Goal: Information Seeking & Learning: Learn about a topic

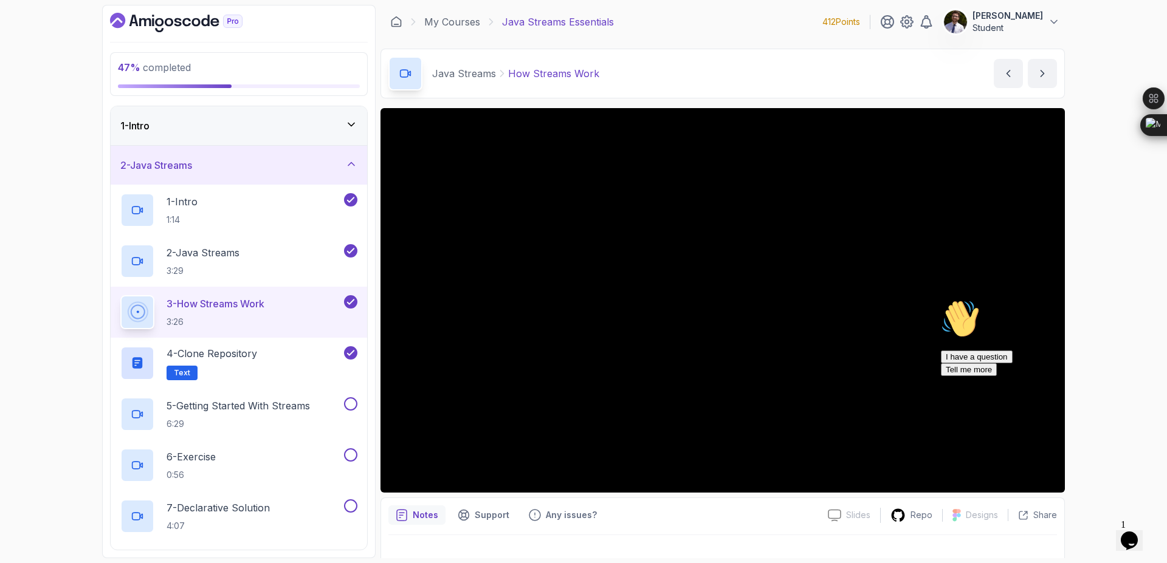
click at [941, 300] on icon "Chat attention grabber" at bounding box center [941, 300] width 0 height 0
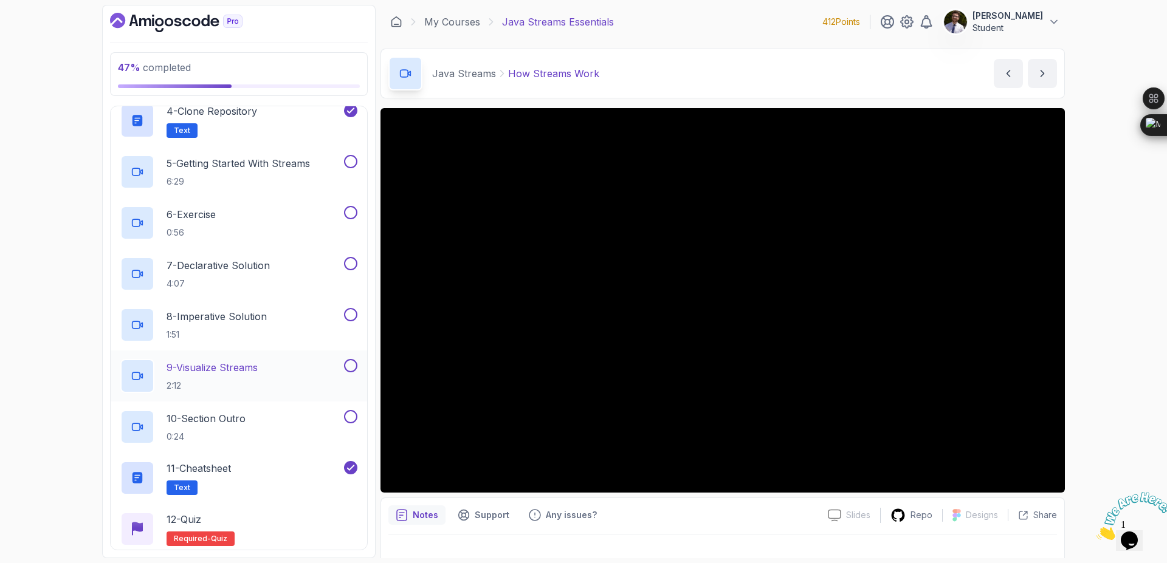
scroll to position [326, 0]
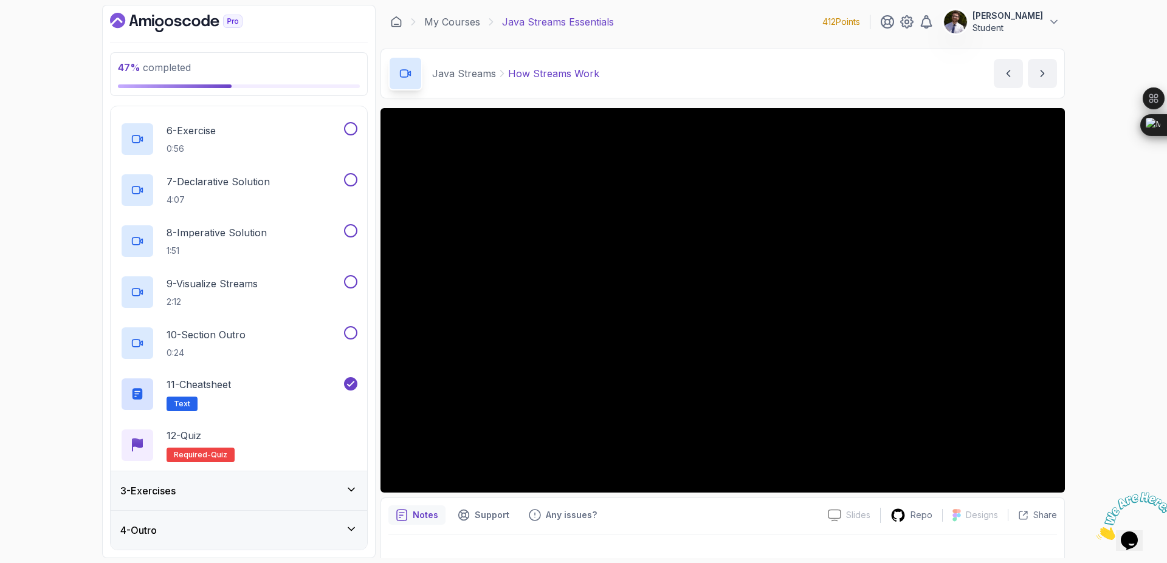
click at [284, 532] on div "4 - Outro" at bounding box center [238, 530] width 237 height 15
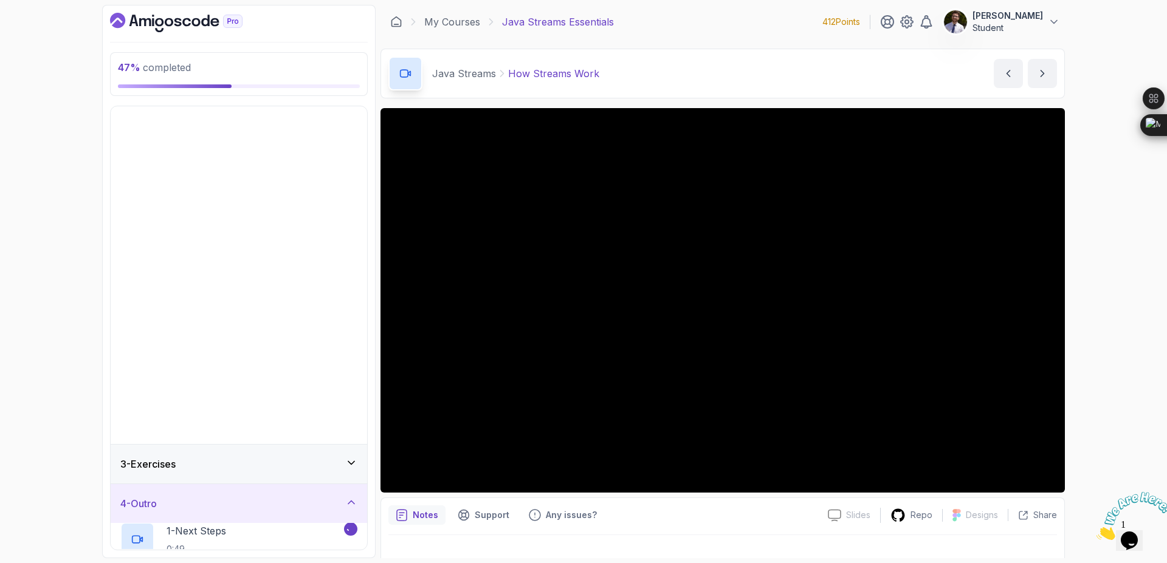
scroll to position [0, 0]
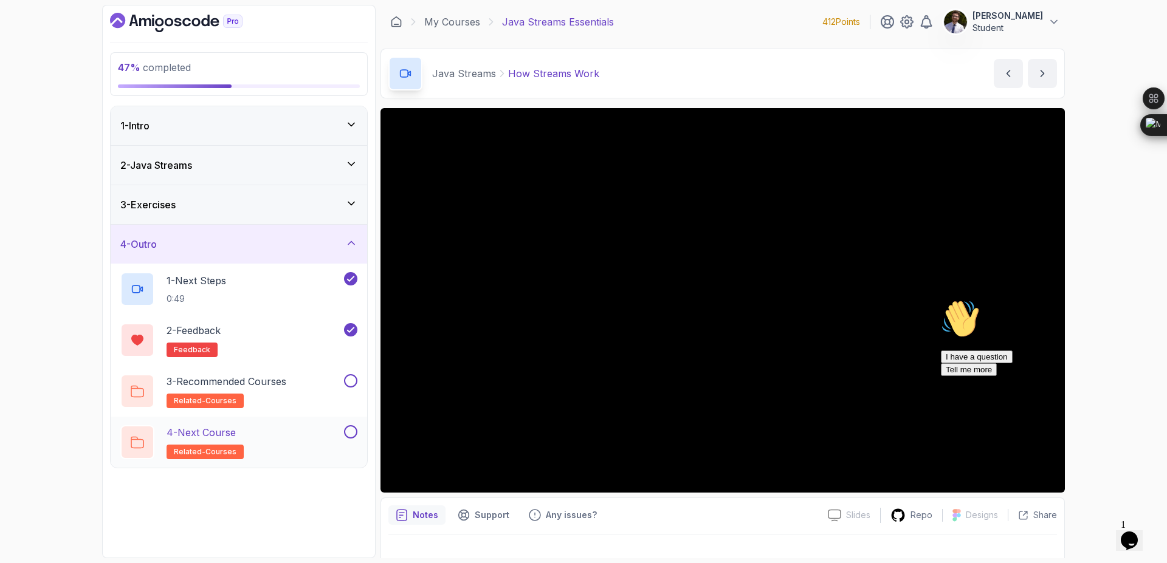
click at [208, 442] on h2 "4 - Next Course related-courses" at bounding box center [205, 442] width 77 height 34
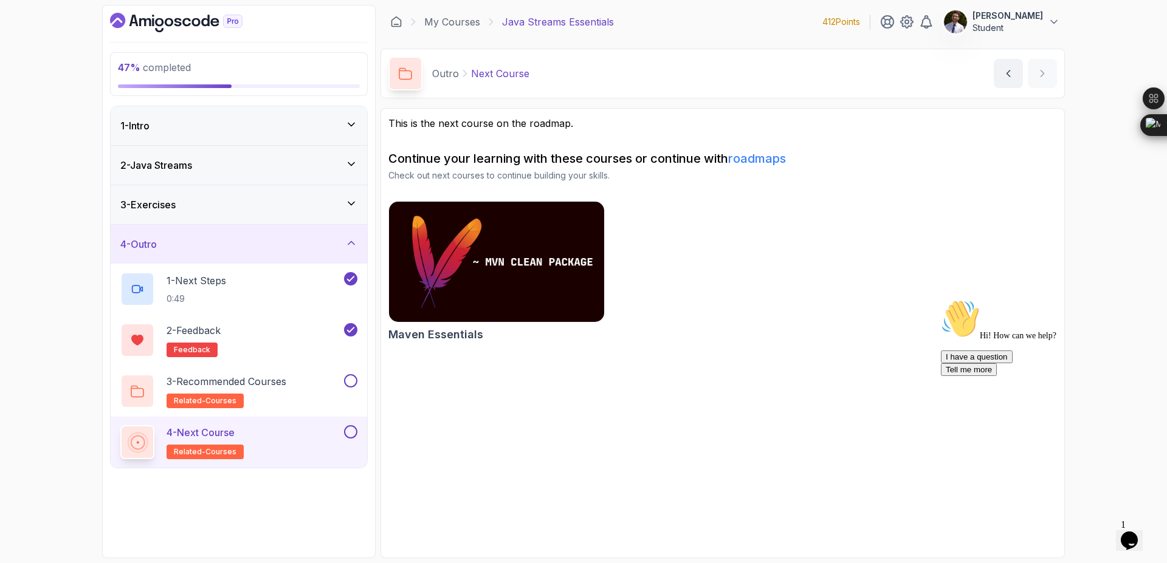
click at [767, 162] on link "roadmaps" at bounding box center [757, 158] width 58 height 15
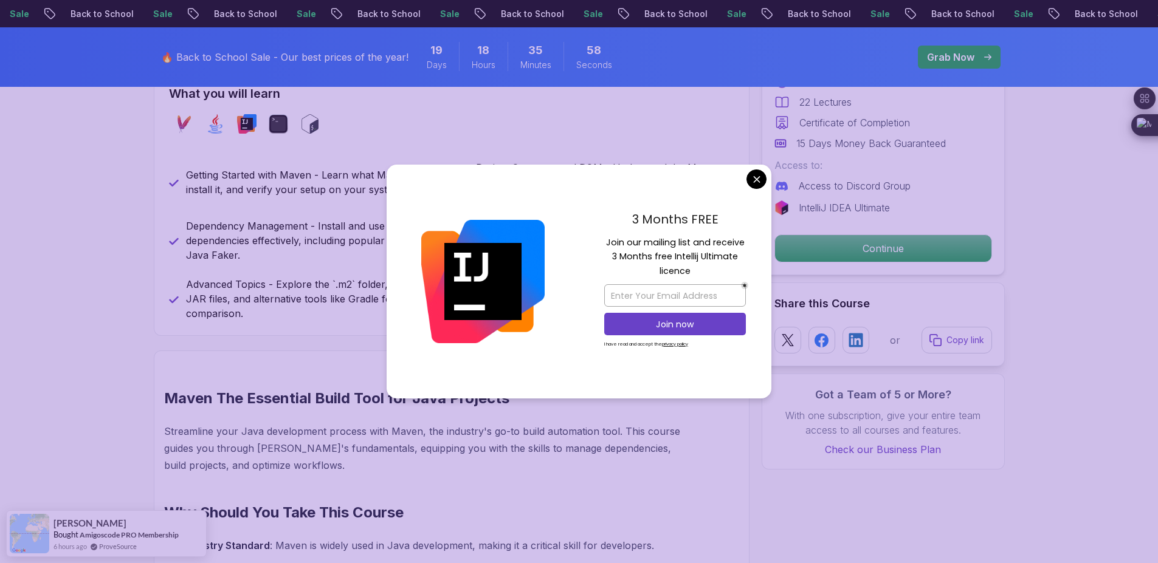
scroll to position [567, 0]
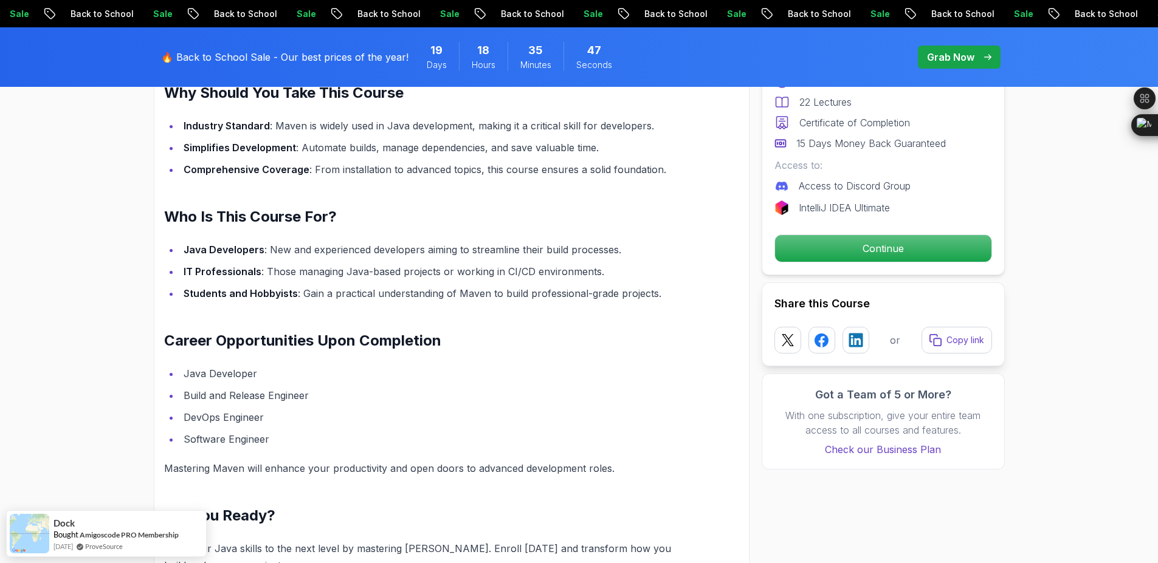
scroll to position [977, 0]
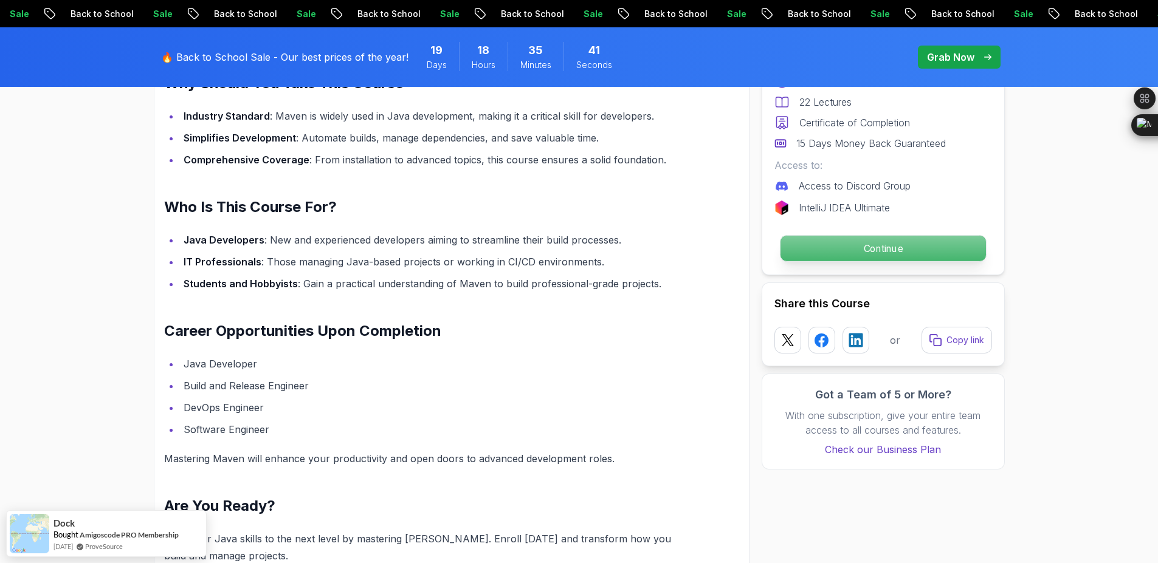
click at [853, 259] on p "Continue" at bounding box center [882, 249] width 205 height 26
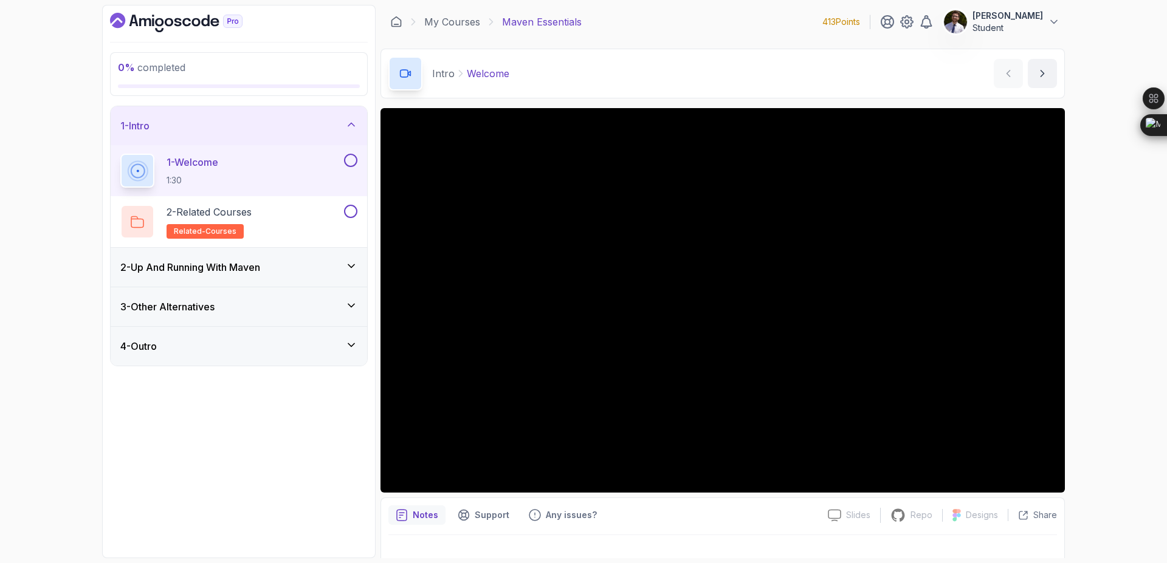
click at [345, 267] on icon at bounding box center [351, 266] width 12 height 12
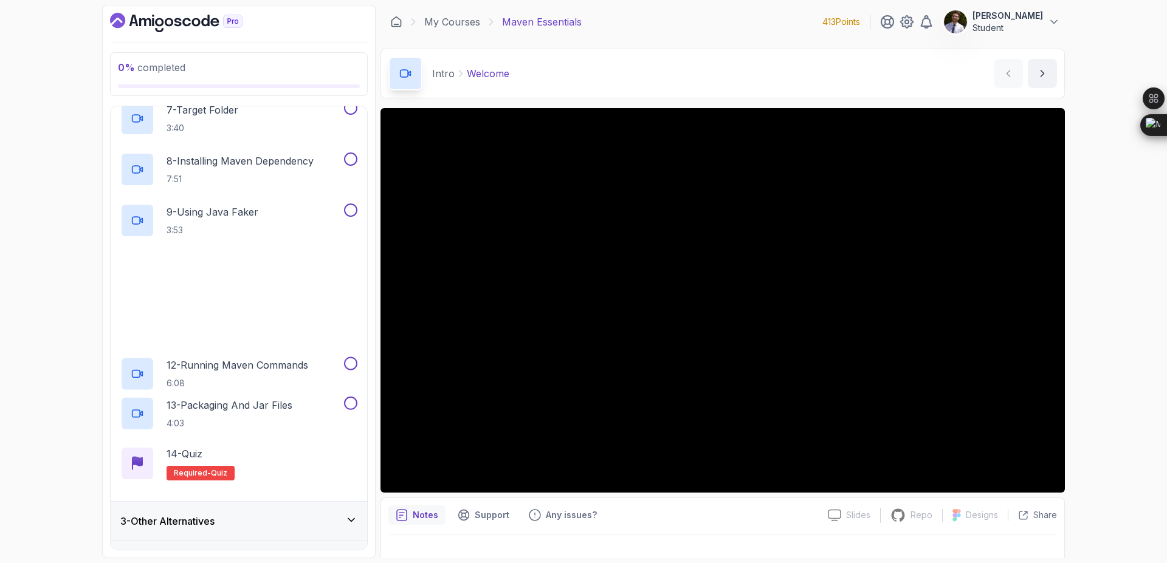
scroll to position [428, 0]
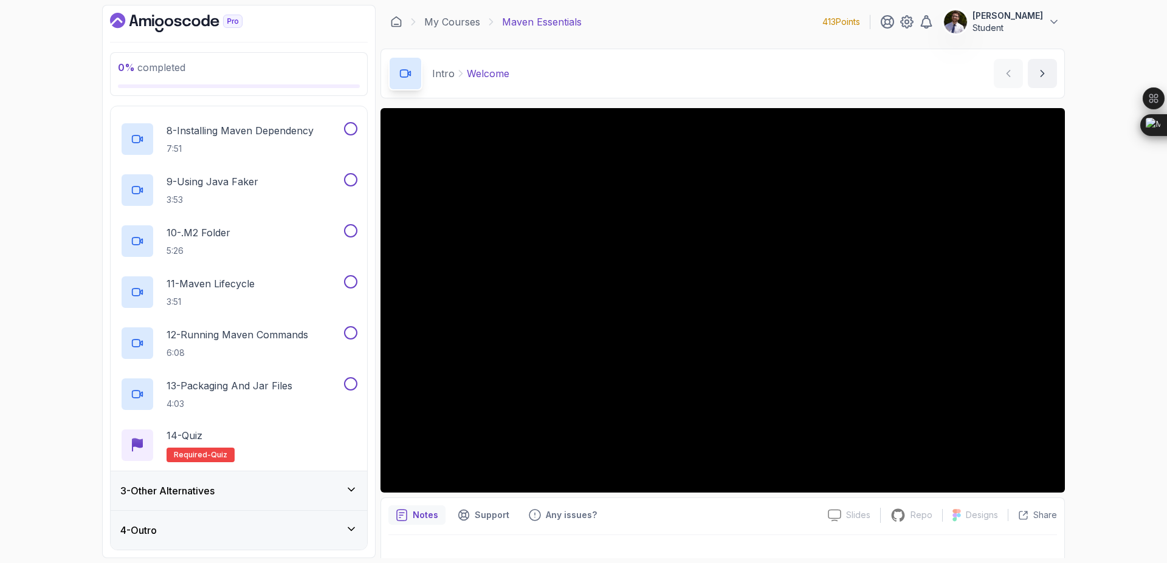
click at [331, 487] on div "3 - Other Alternatives" at bounding box center [238, 491] width 237 height 15
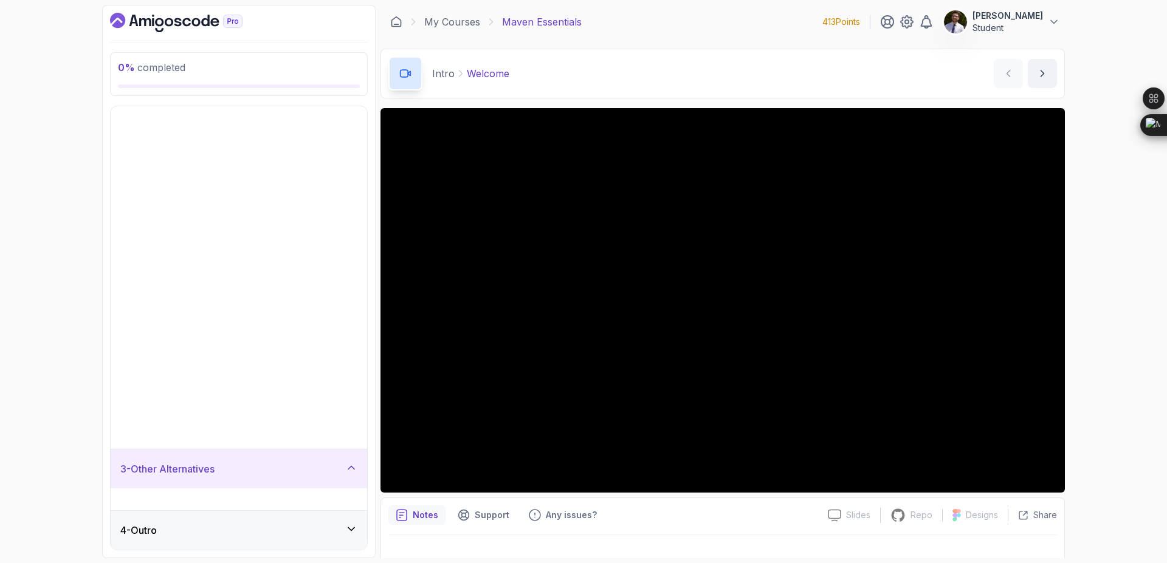
scroll to position [0, 0]
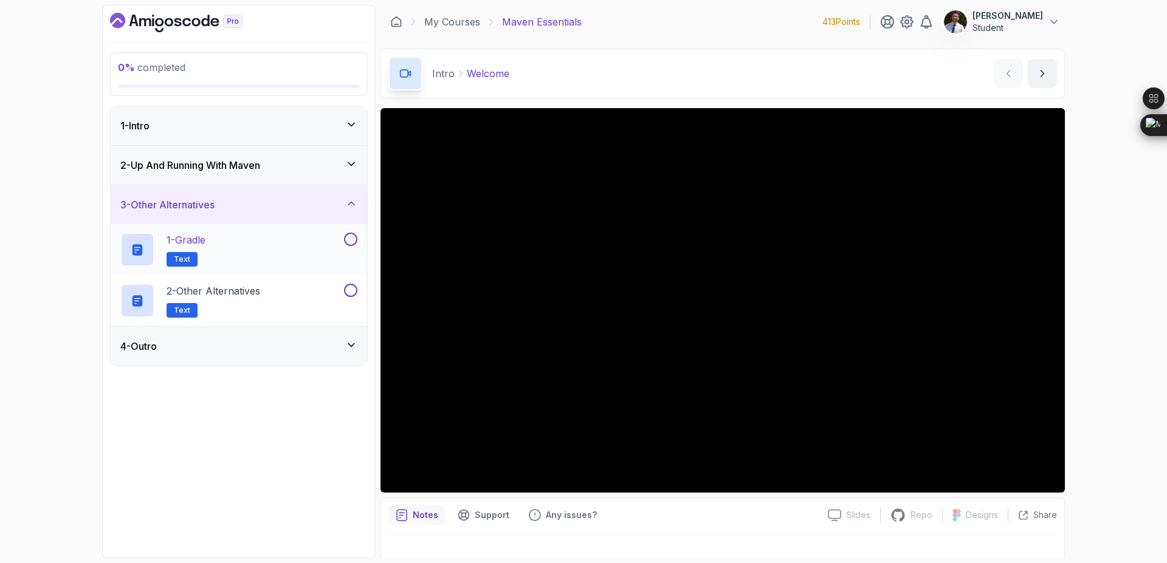
click at [181, 238] on p "1 - Gradle" at bounding box center [186, 240] width 39 height 15
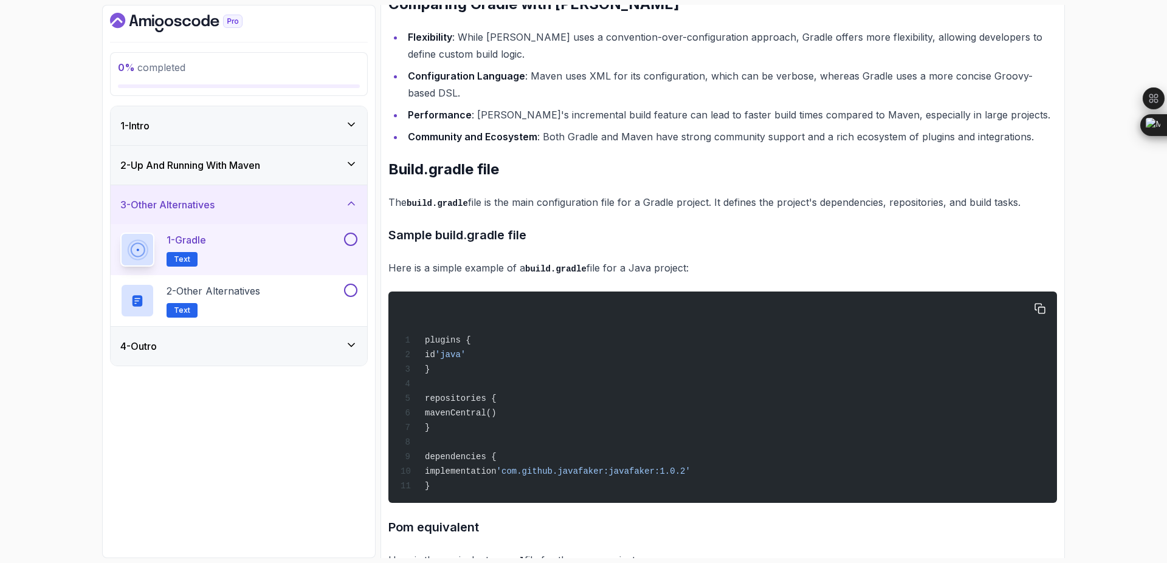
scroll to position [906, 0]
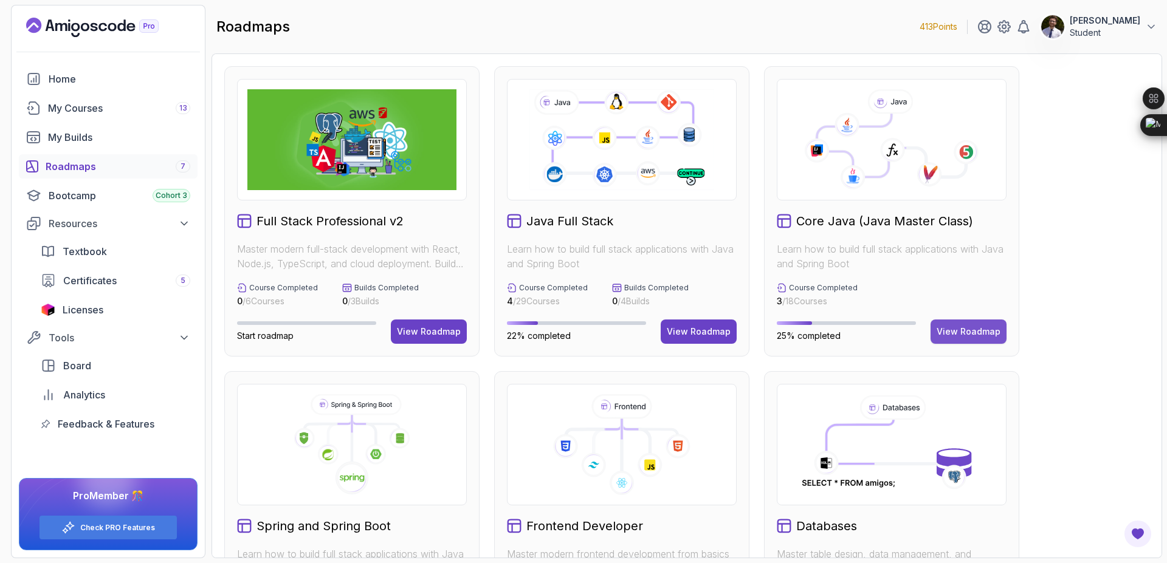
click at [989, 328] on div "View Roadmap" at bounding box center [969, 332] width 64 height 12
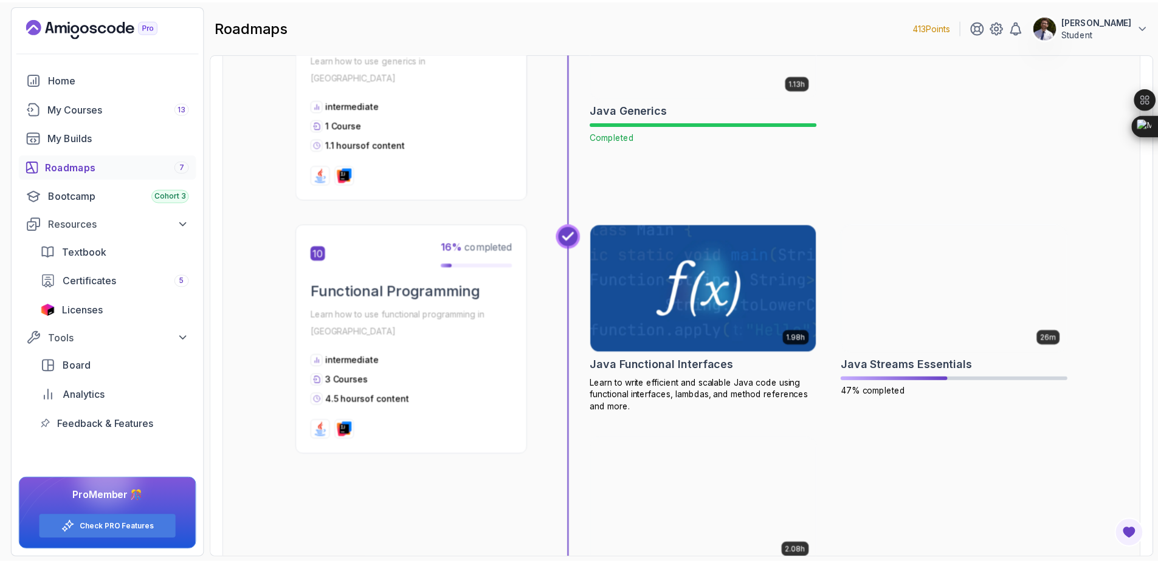
scroll to position [2335, 0]
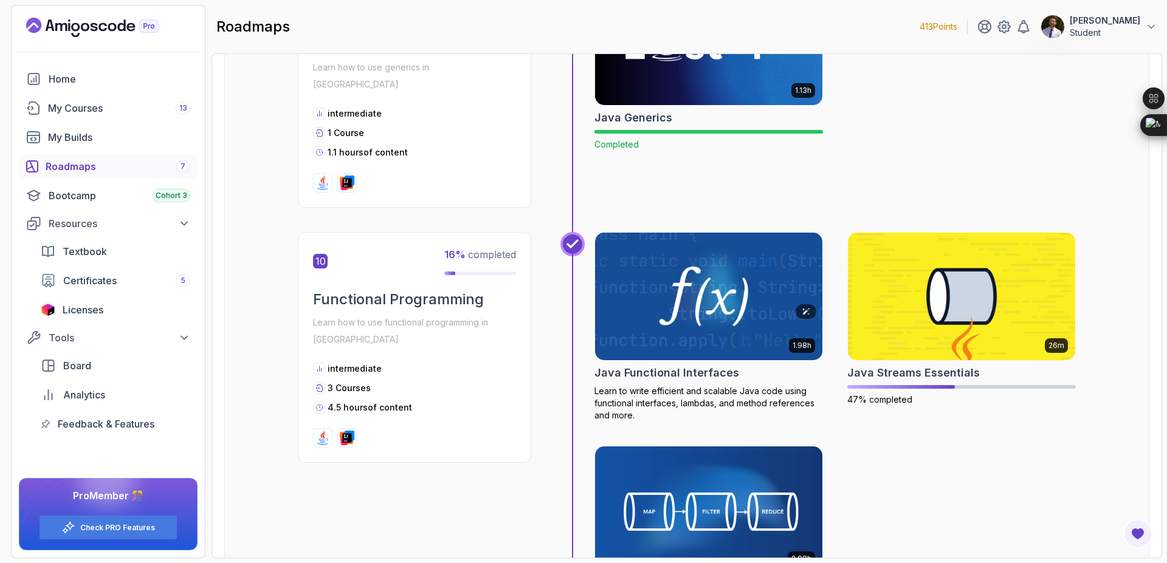
click at [741, 270] on img at bounding box center [709, 297] width 239 height 134
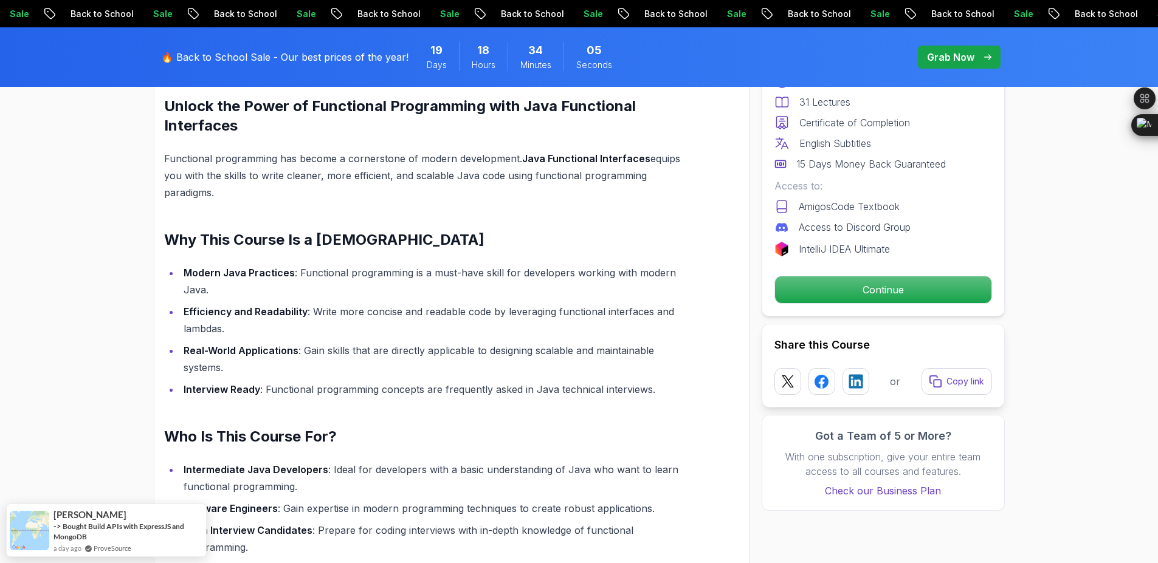
scroll to position [919, 0]
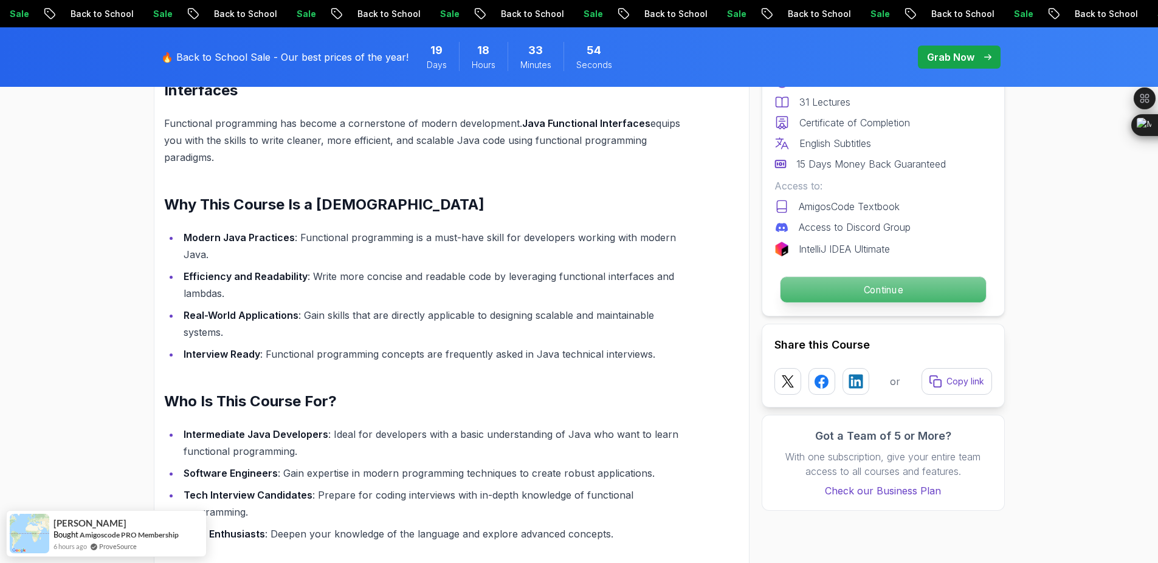
click at [851, 297] on p "Continue" at bounding box center [882, 290] width 205 height 26
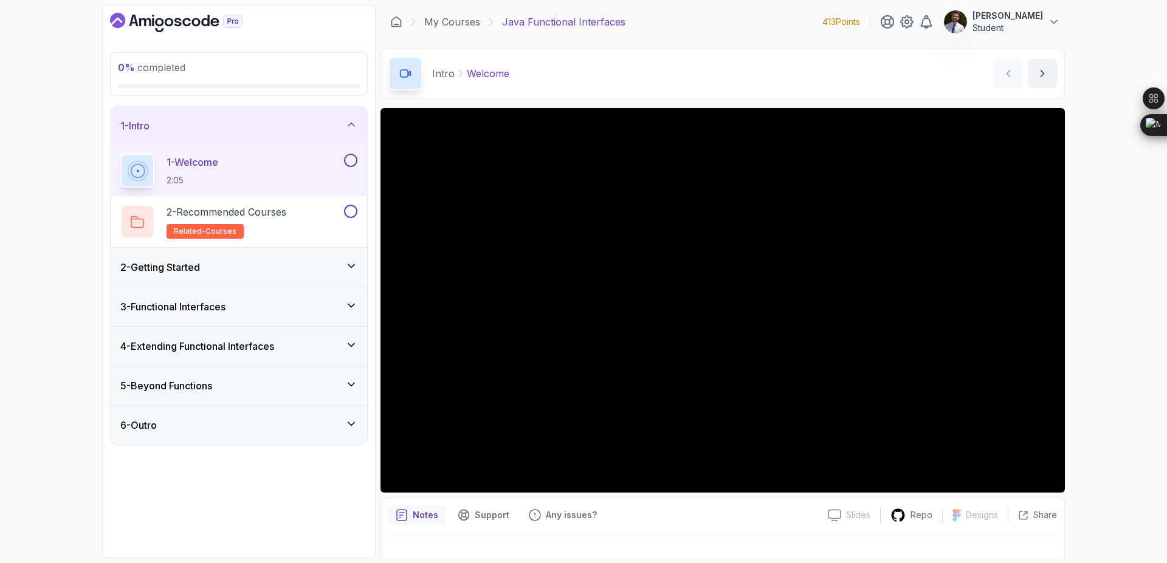
click at [329, 266] on div "2 - Getting Started" at bounding box center [238, 267] width 237 height 15
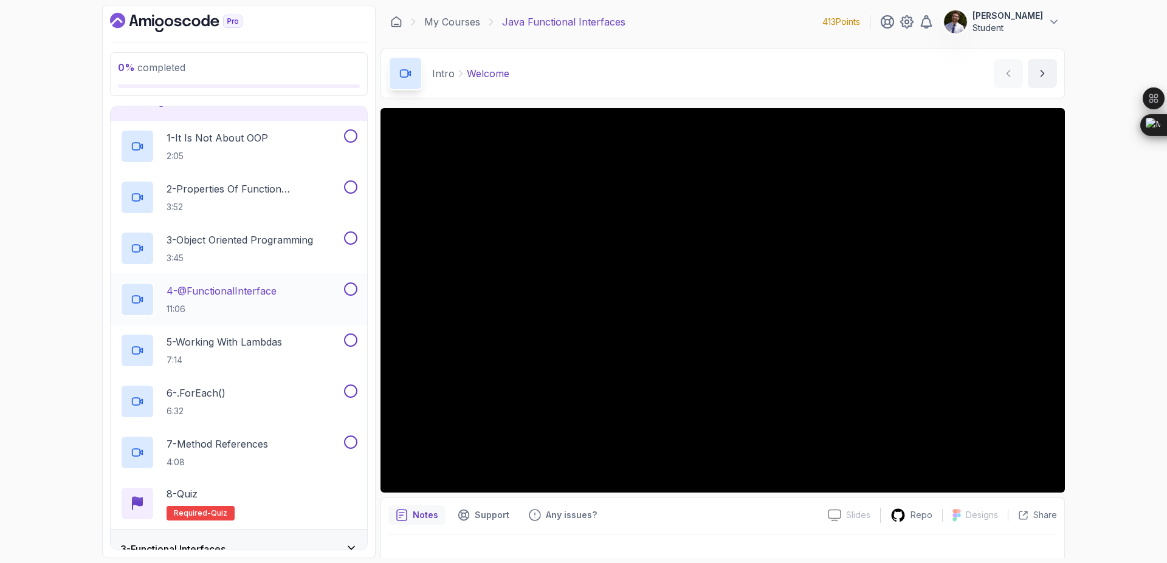
scroll to position [201, 0]
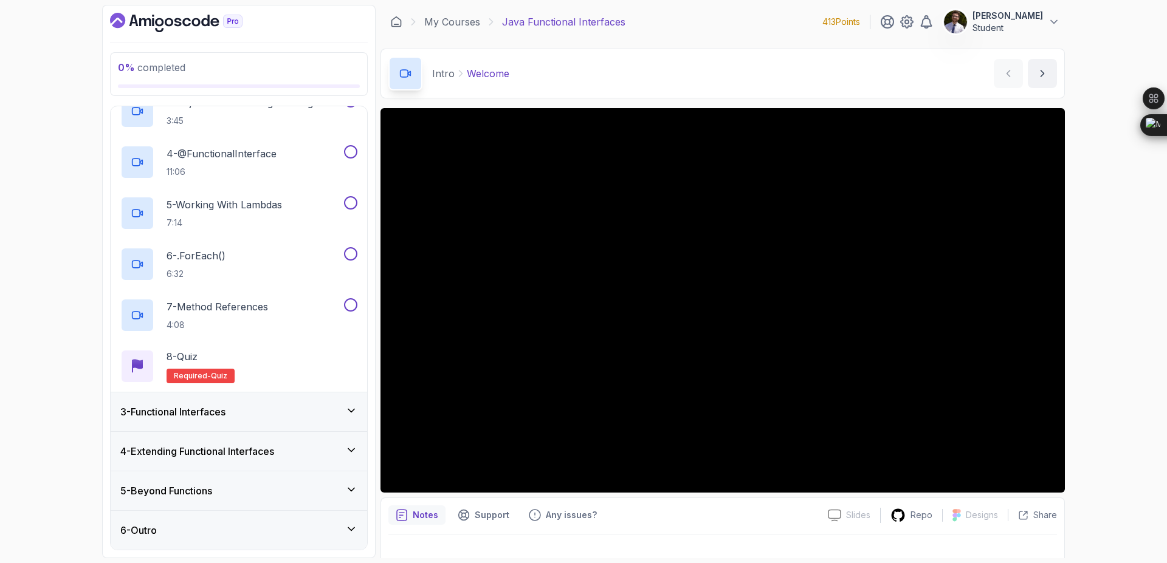
click at [341, 418] on div "3 - Functional Interfaces" at bounding box center [238, 412] width 237 height 15
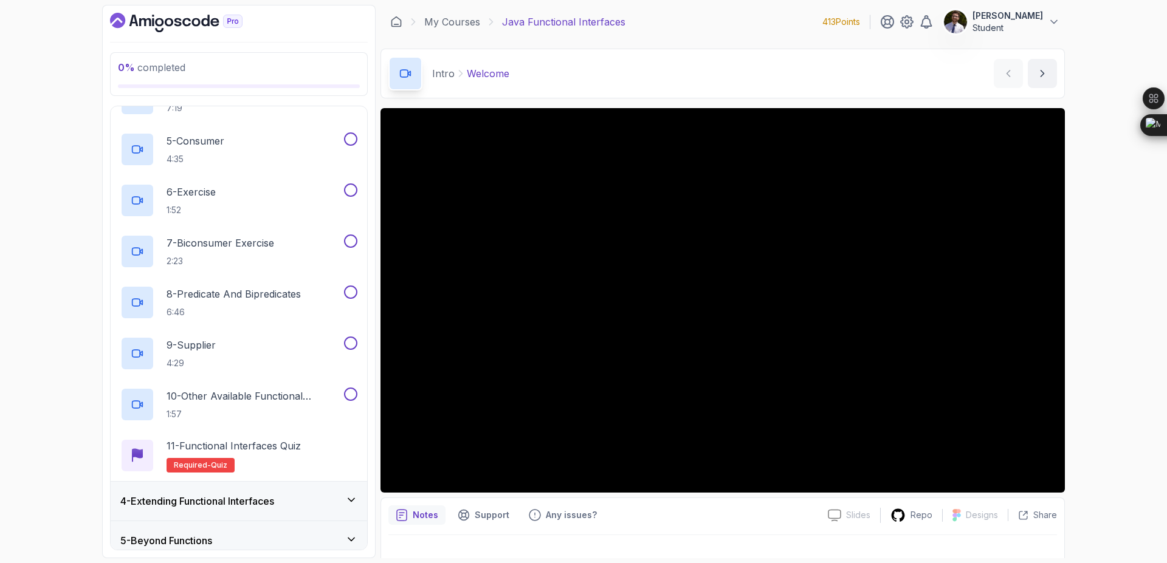
scroll to position [354, 0]
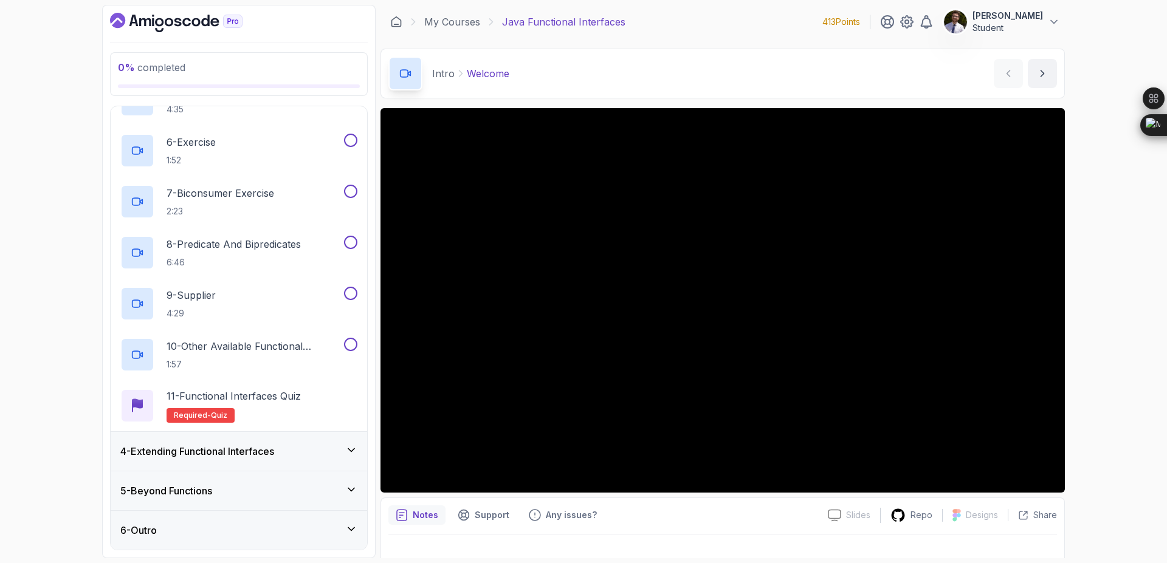
click at [339, 436] on div "4 - Extending Functional Interfaces" at bounding box center [239, 451] width 256 height 39
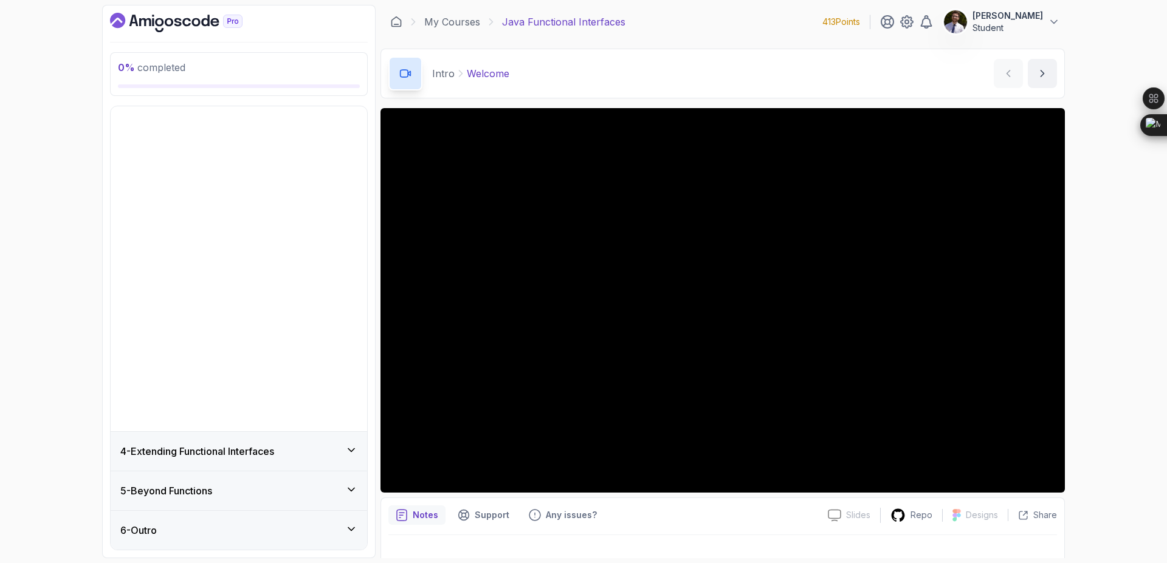
scroll to position [0, 0]
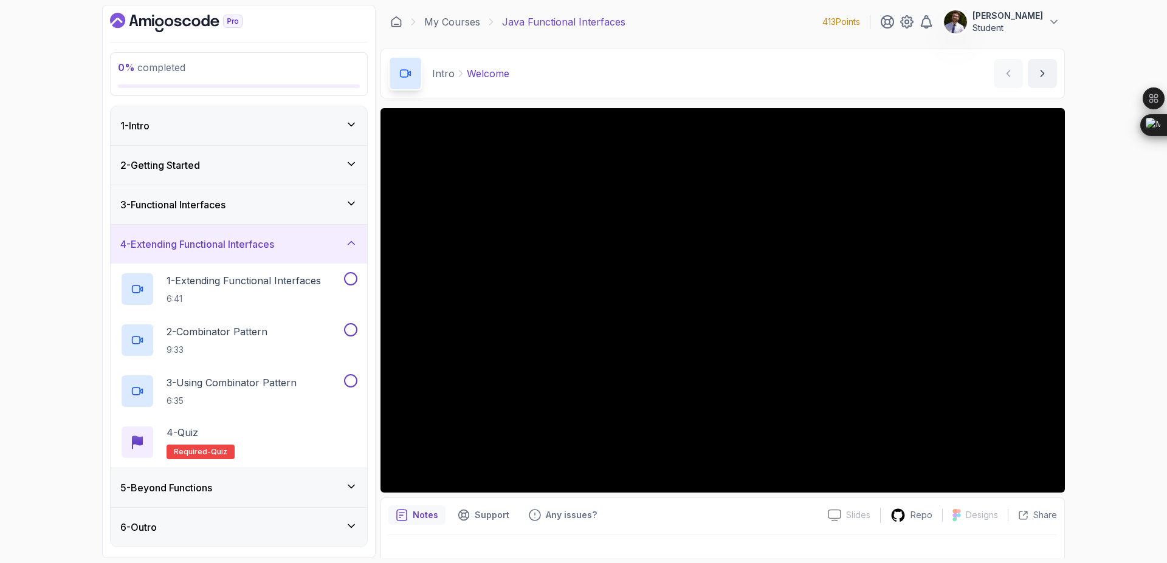
click at [332, 483] on div "5 - Beyond Functions" at bounding box center [238, 488] width 237 height 15
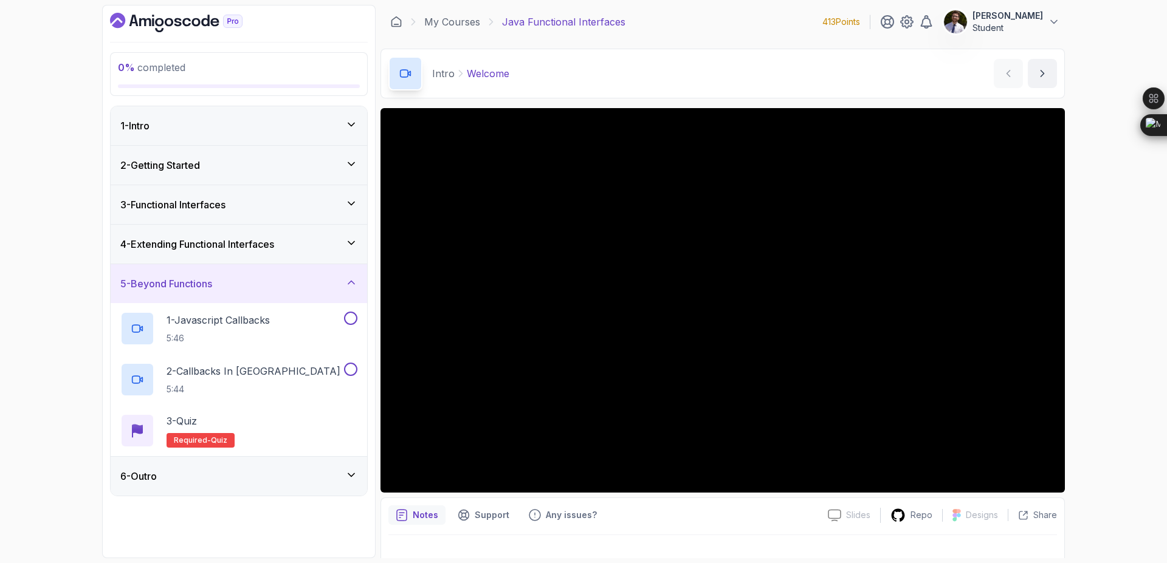
click at [264, 469] on div "6 - Outro" at bounding box center [238, 476] width 237 height 15
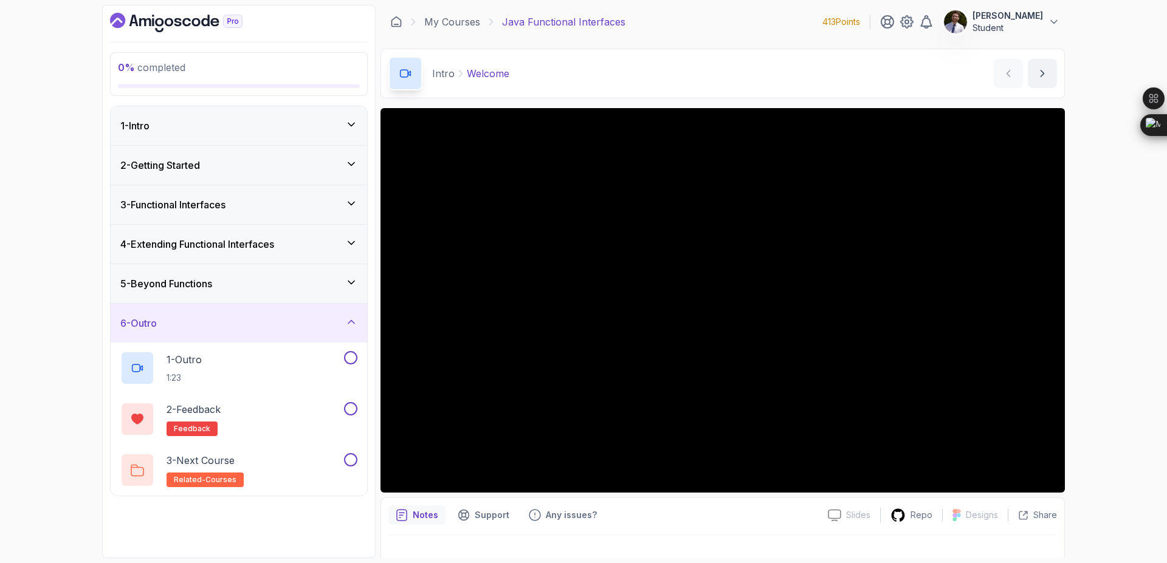
click at [264, 469] on div "3 - Next Course related-courses" at bounding box center [230, 470] width 221 height 34
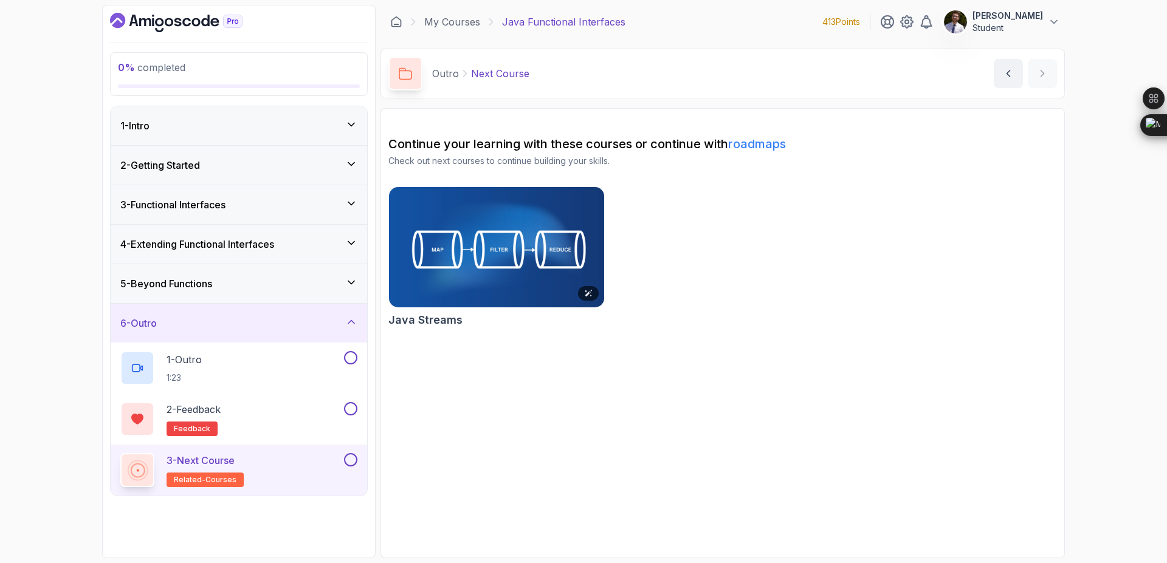
click at [457, 278] on img at bounding box center [497, 247] width 226 height 126
click at [252, 179] on div "2 - Getting Started" at bounding box center [239, 165] width 256 height 39
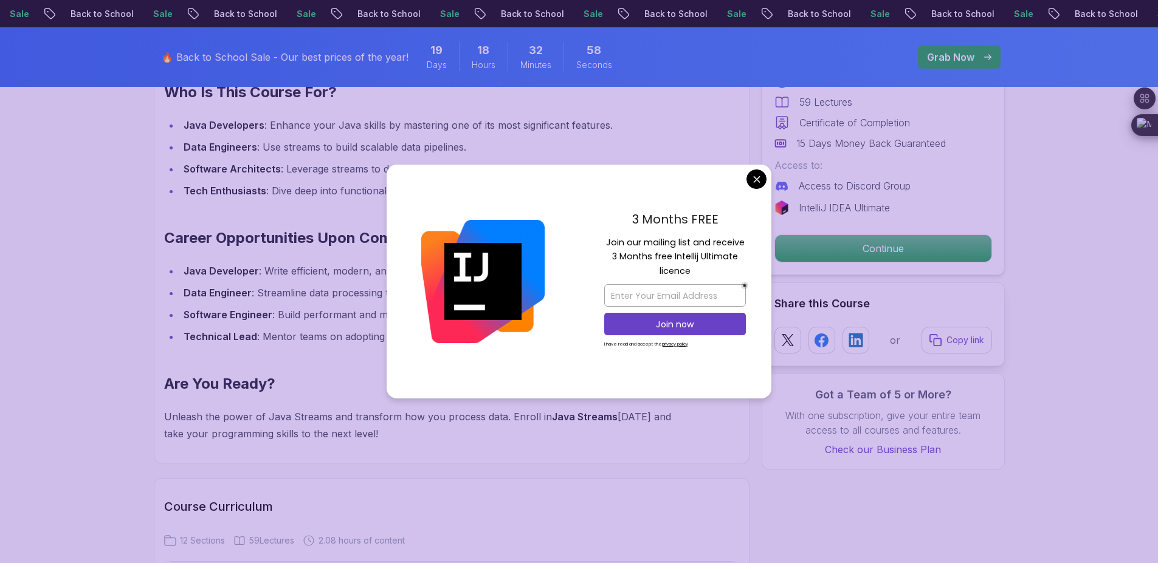
scroll to position [1195, 0]
click at [754, 167] on div "3 Months FREE Join our mailing list and receive 3 Months free Intellij Ultimate…" at bounding box center [675, 282] width 193 height 235
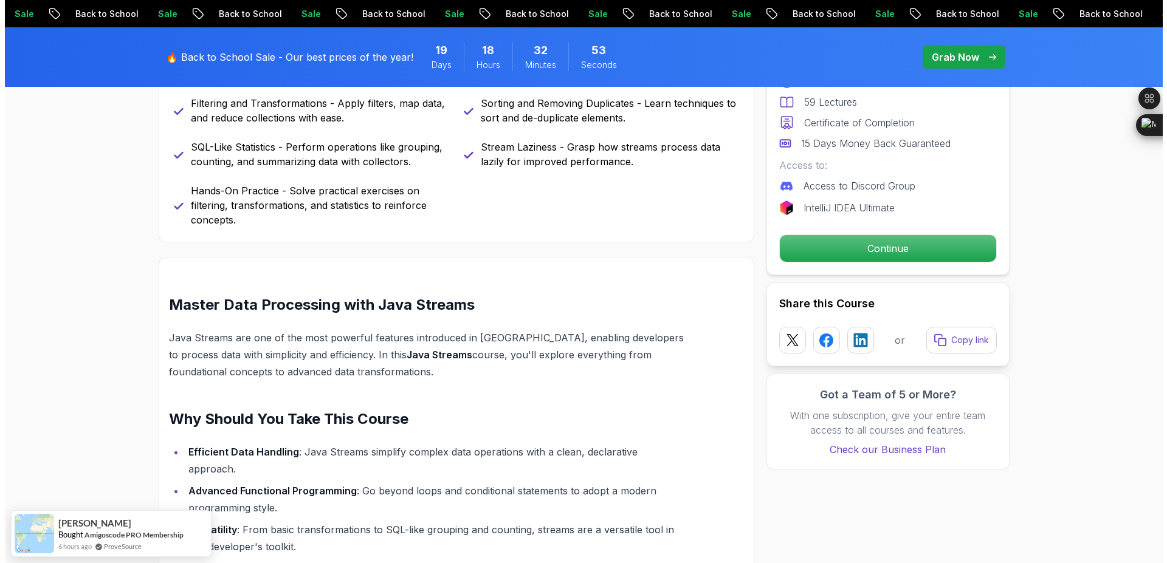
scroll to position [0, 0]
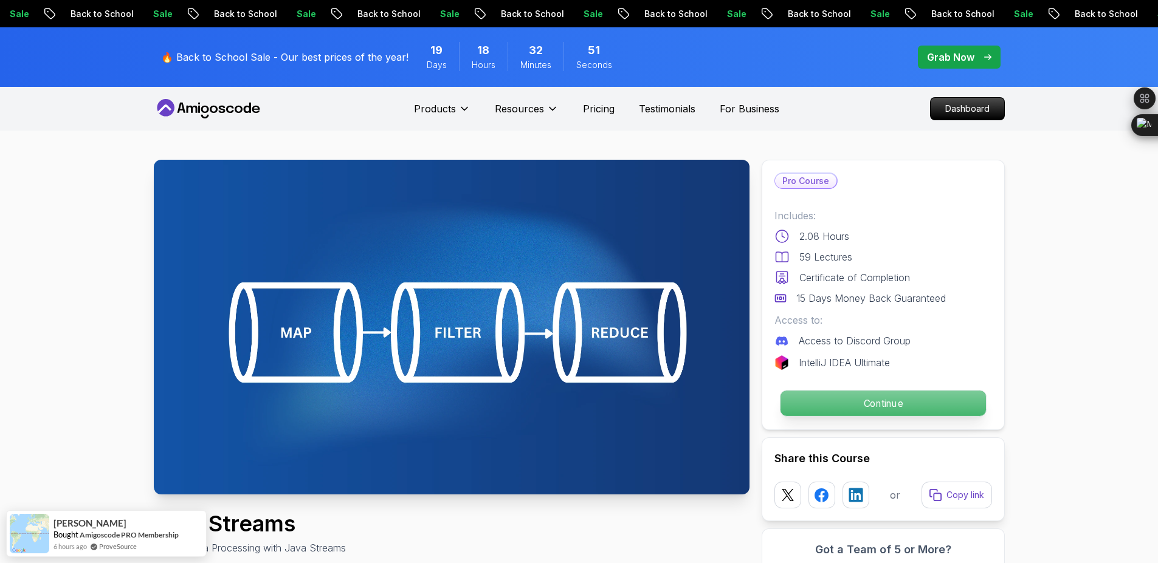
click at [840, 401] on p "Continue" at bounding box center [882, 404] width 205 height 26
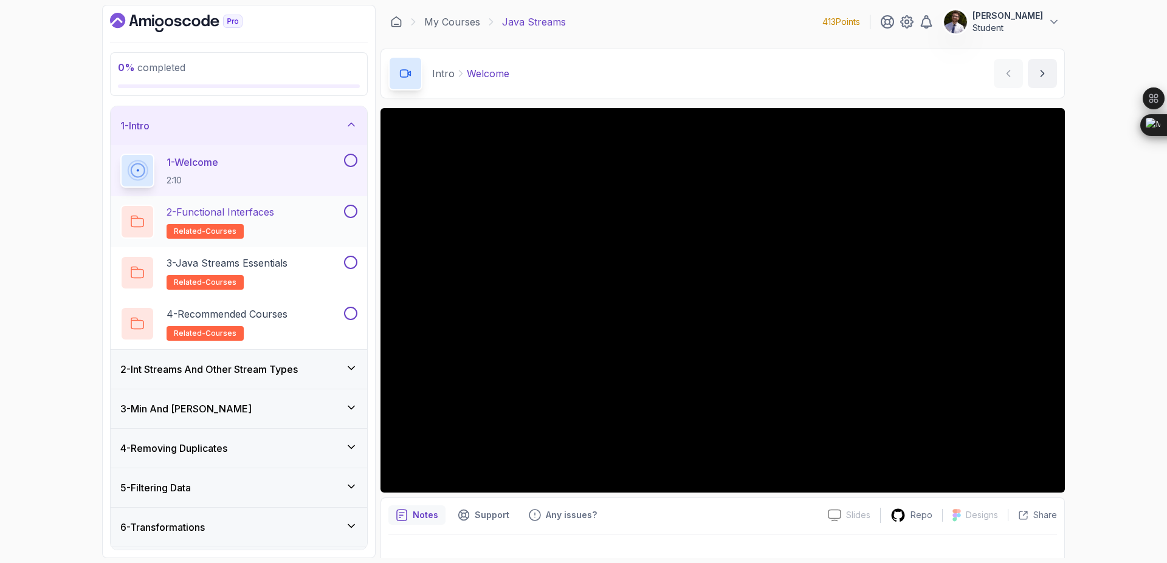
click at [239, 215] on p "2 - Functional Interfaces" at bounding box center [221, 212] width 108 height 15
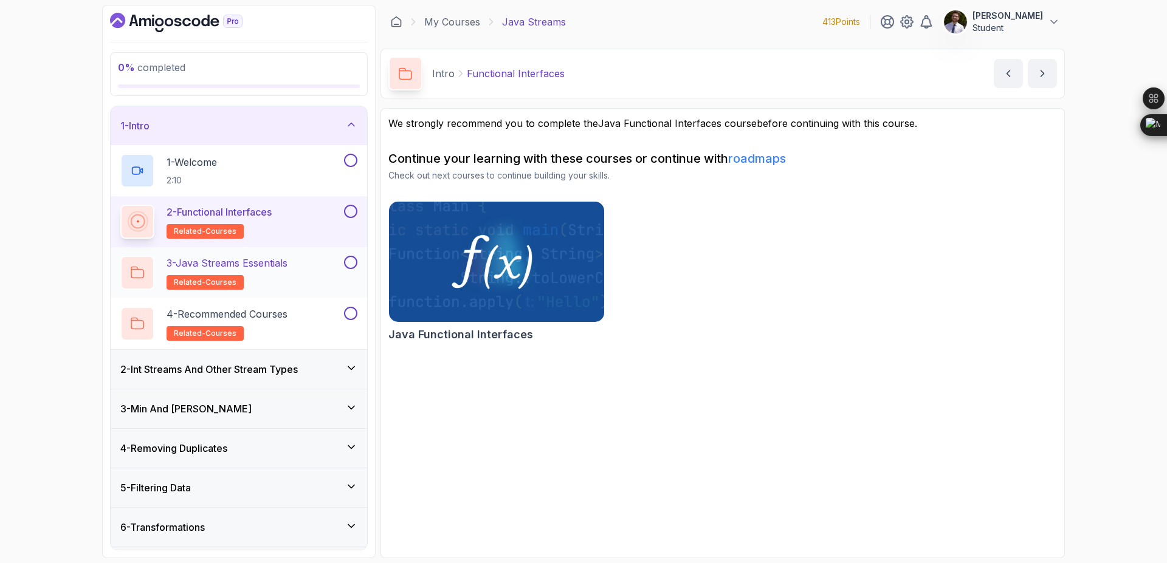
click at [251, 267] on p "3 - Java Streams Essentials" at bounding box center [227, 263] width 121 height 15
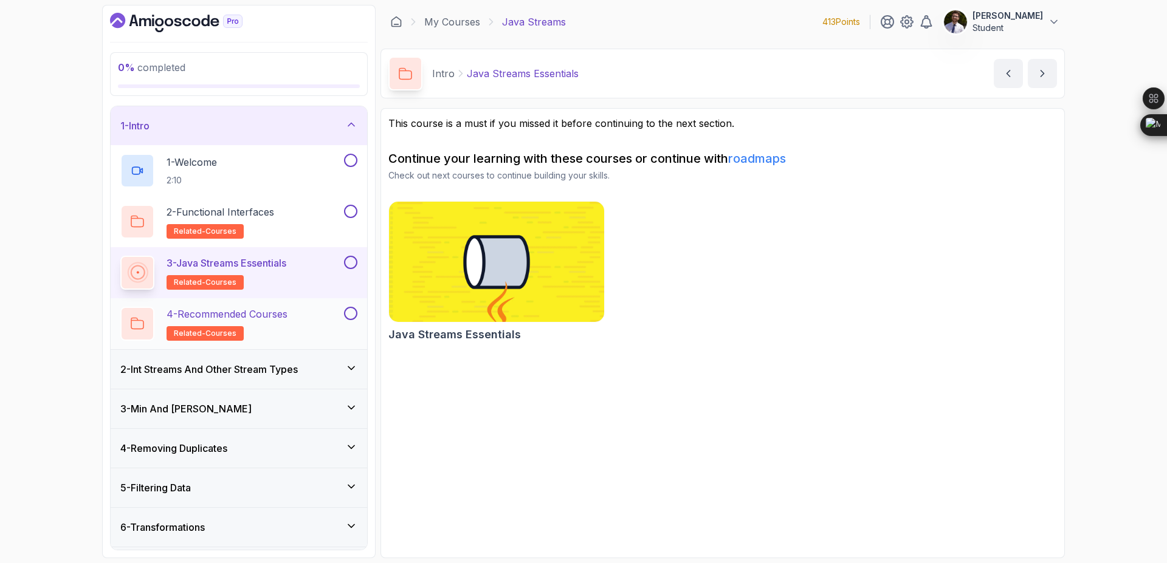
click at [261, 312] on p "4 - Recommended Courses" at bounding box center [227, 314] width 121 height 15
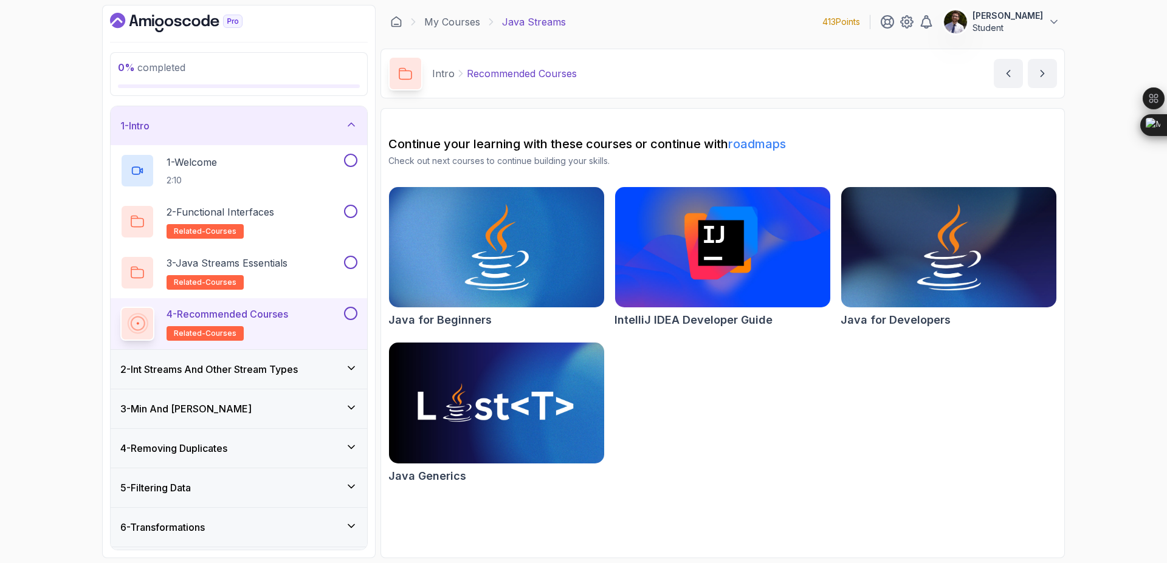
click at [337, 131] on div "1 - Intro" at bounding box center [238, 126] width 237 height 15
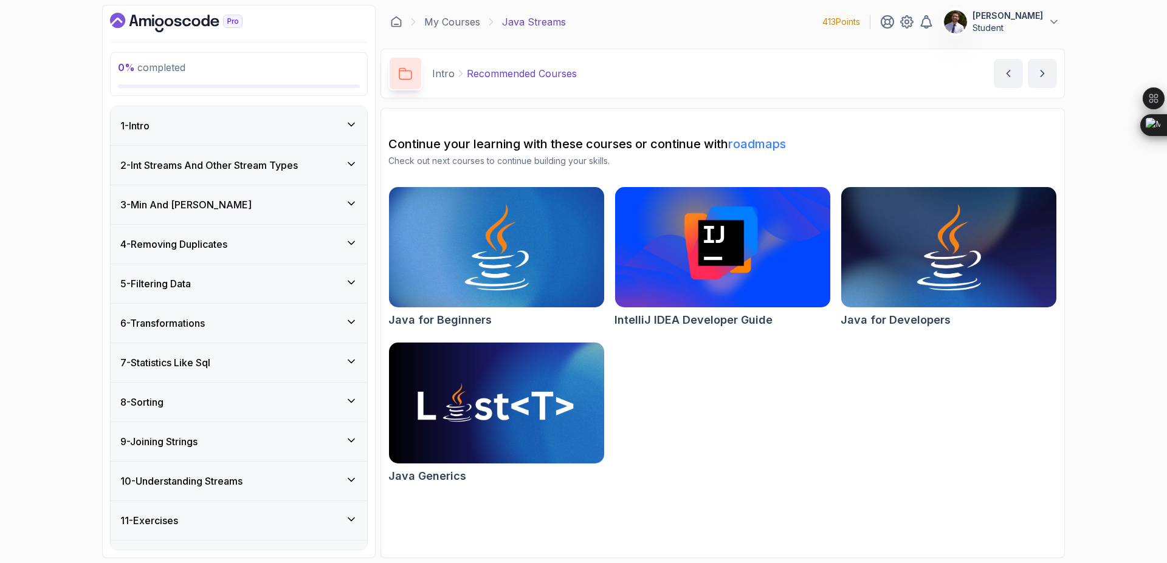
click at [328, 171] on div "2 - Int Streams And Other Stream Types" at bounding box center [238, 165] width 237 height 15
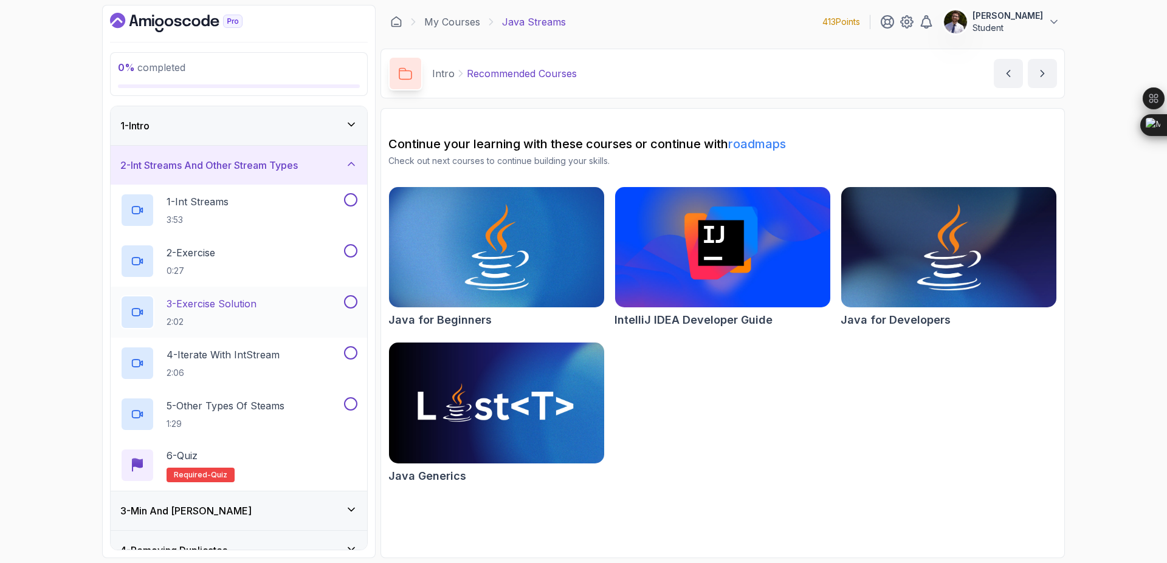
scroll to position [336, 0]
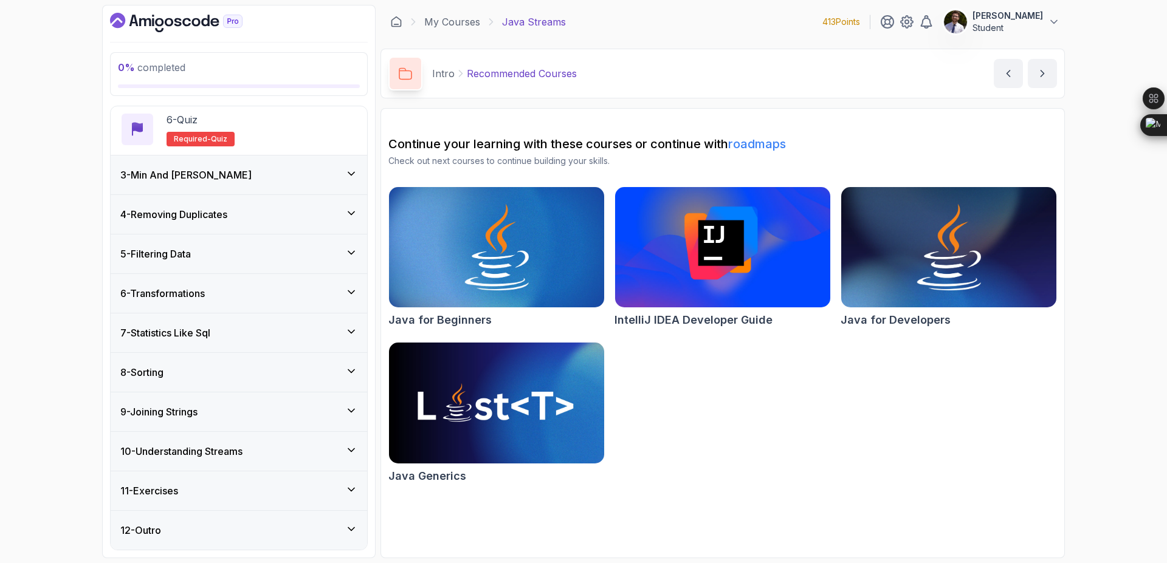
click at [298, 181] on div "3 - Min And Max" at bounding box center [238, 175] width 237 height 15
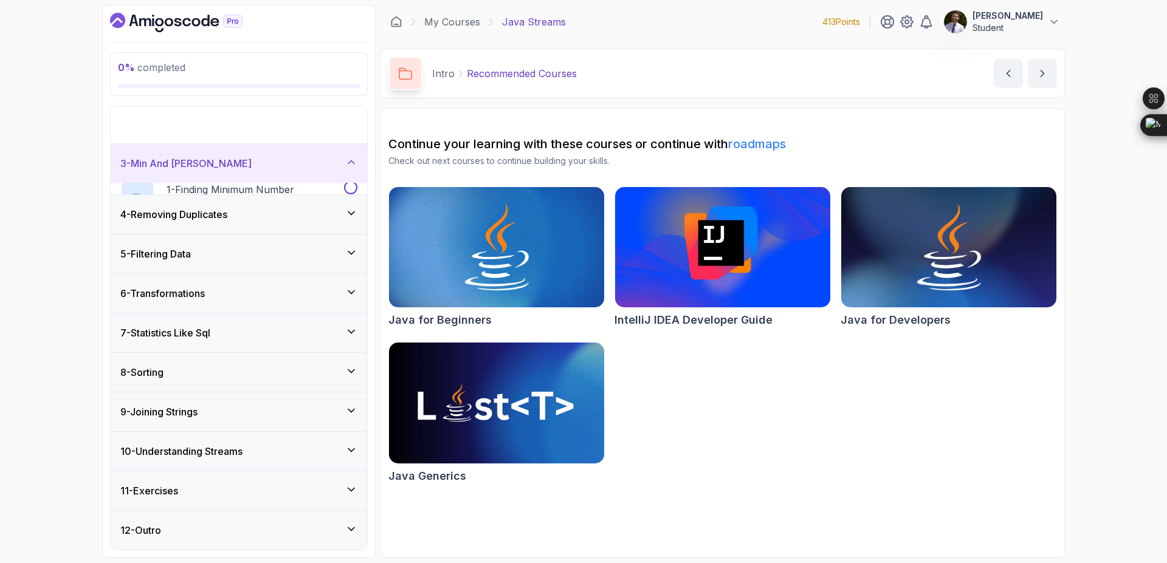
scroll to position [30, 0]
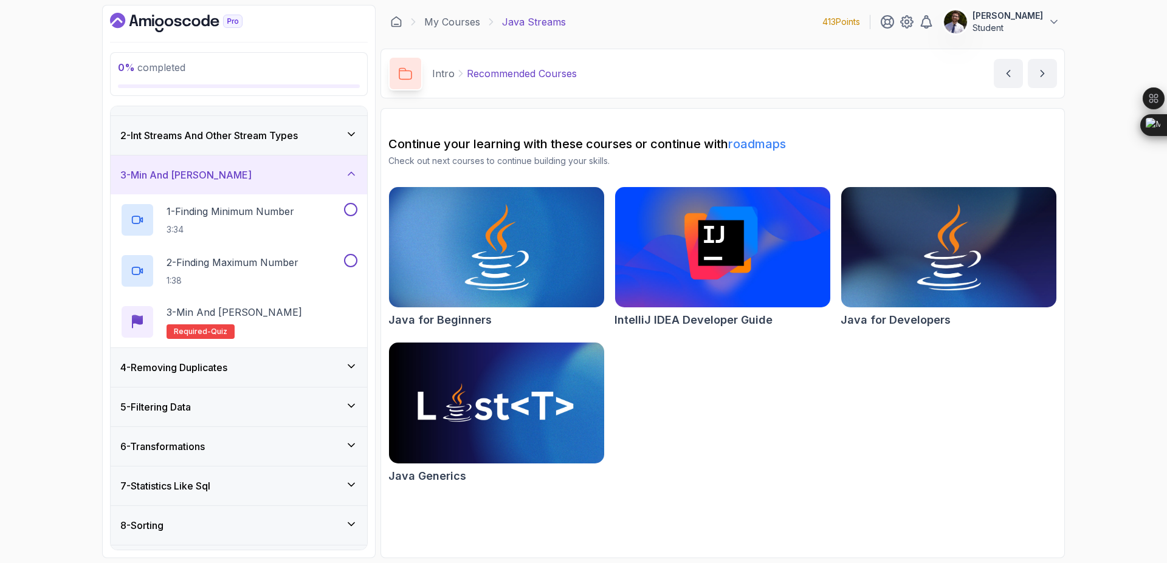
click at [257, 363] on div "4 - Removing Duplicates" at bounding box center [238, 367] width 237 height 15
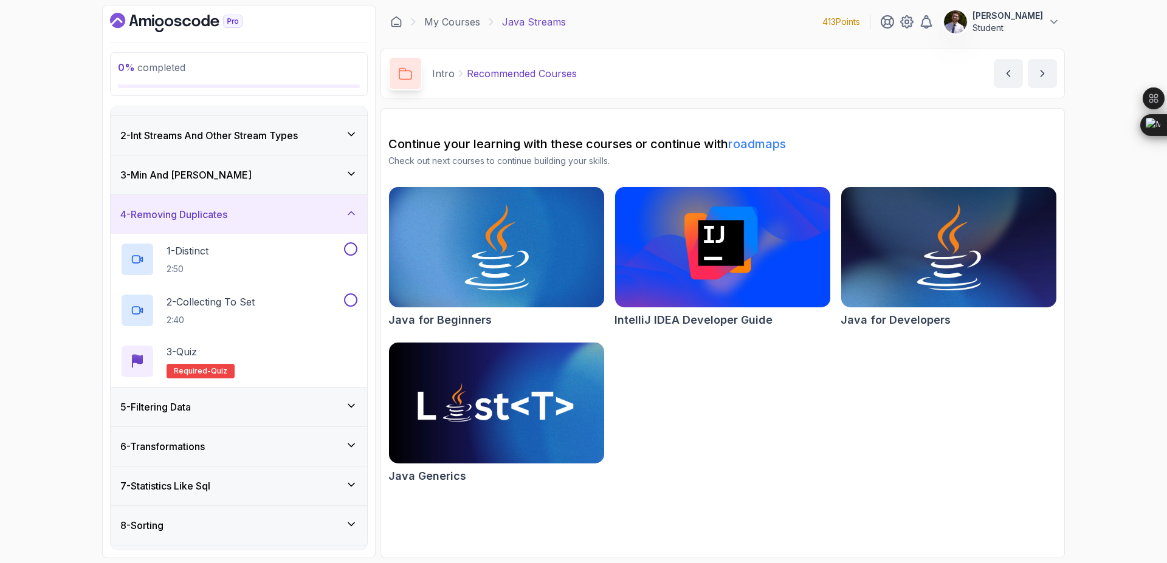
click at [269, 411] on div "5 - Filtering Data" at bounding box center [238, 407] width 237 height 15
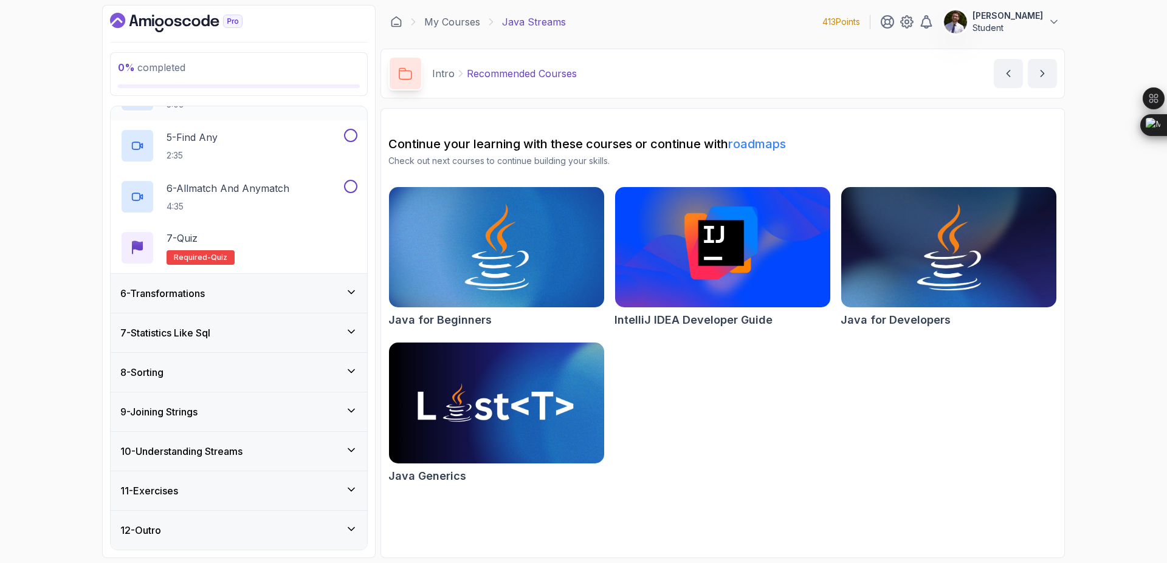
scroll to position [387, 0]
click at [268, 291] on div "6 - Transformations" at bounding box center [238, 294] width 237 height 15
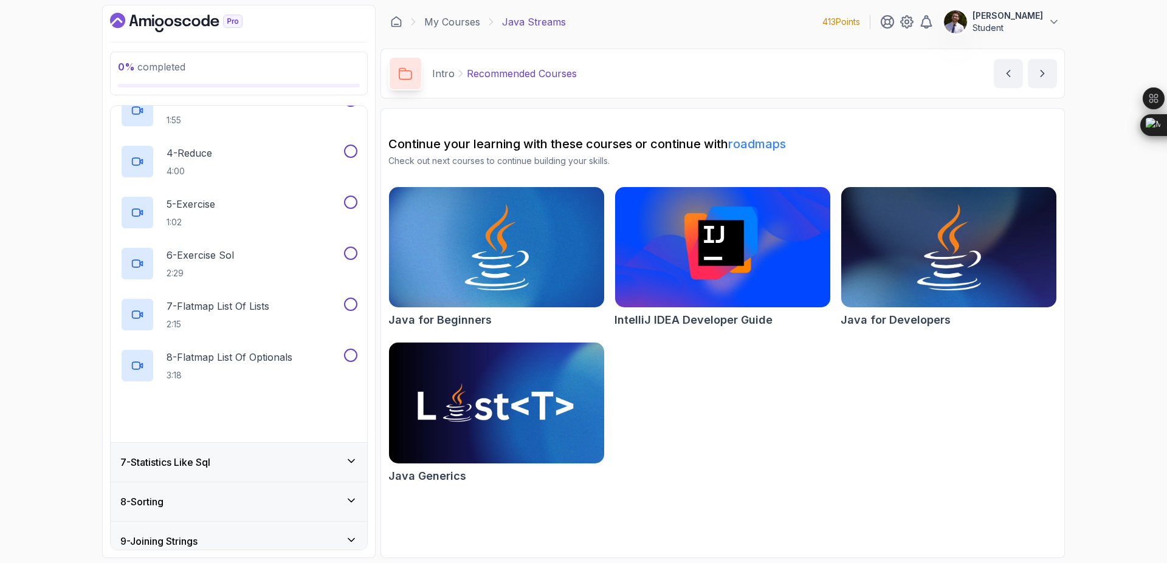
scroll to position [489, 0]
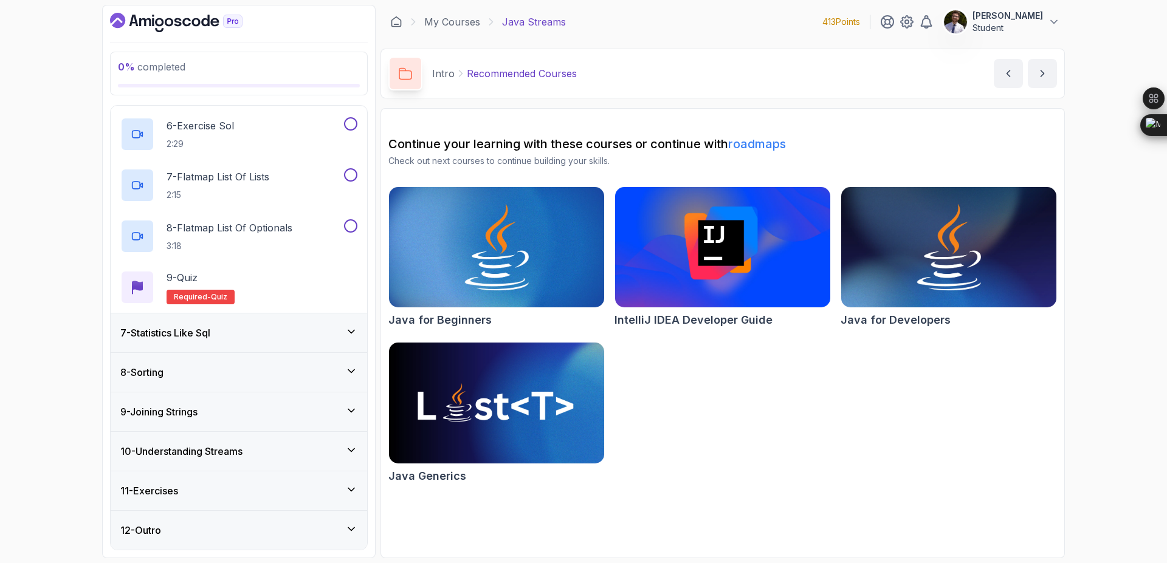
click at [304, 334] on div "7 - Statistics Like Sql" at bounding box center [238, 333] width 237 height 15
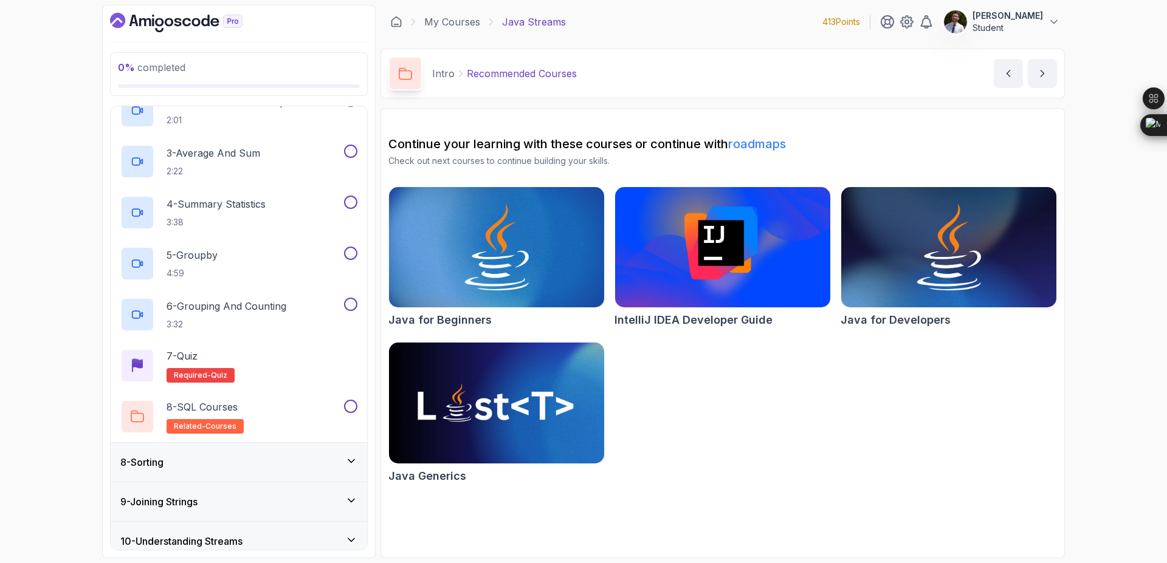
scroll to position [438, 0]
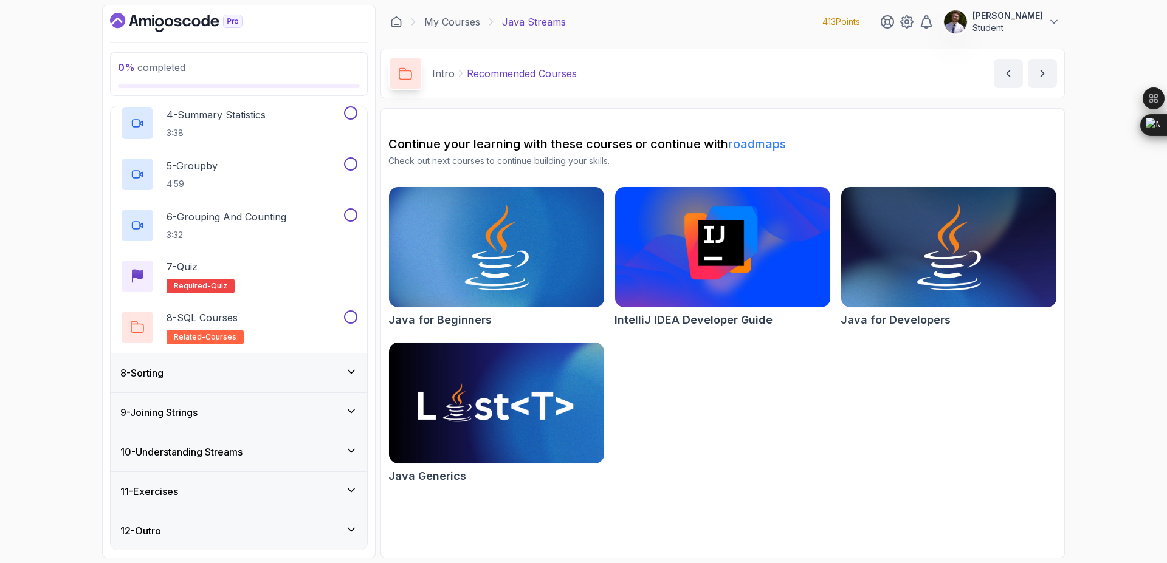
click at [306, 380] on div "8 - Sorting" at bounding box center [238, 373] width 237 height 15
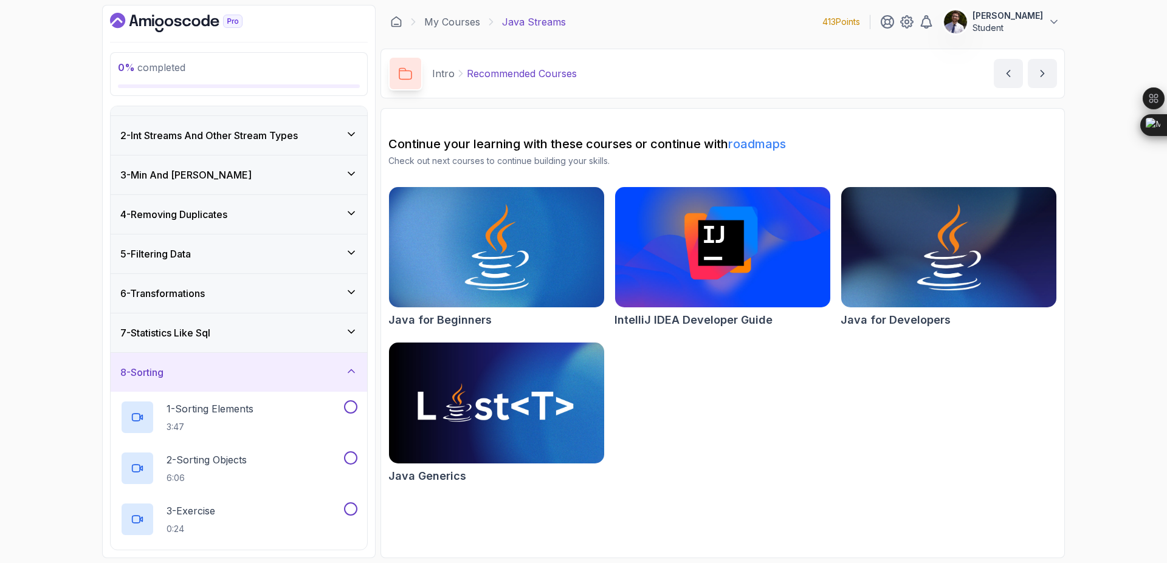
scroll to position [0, 0]
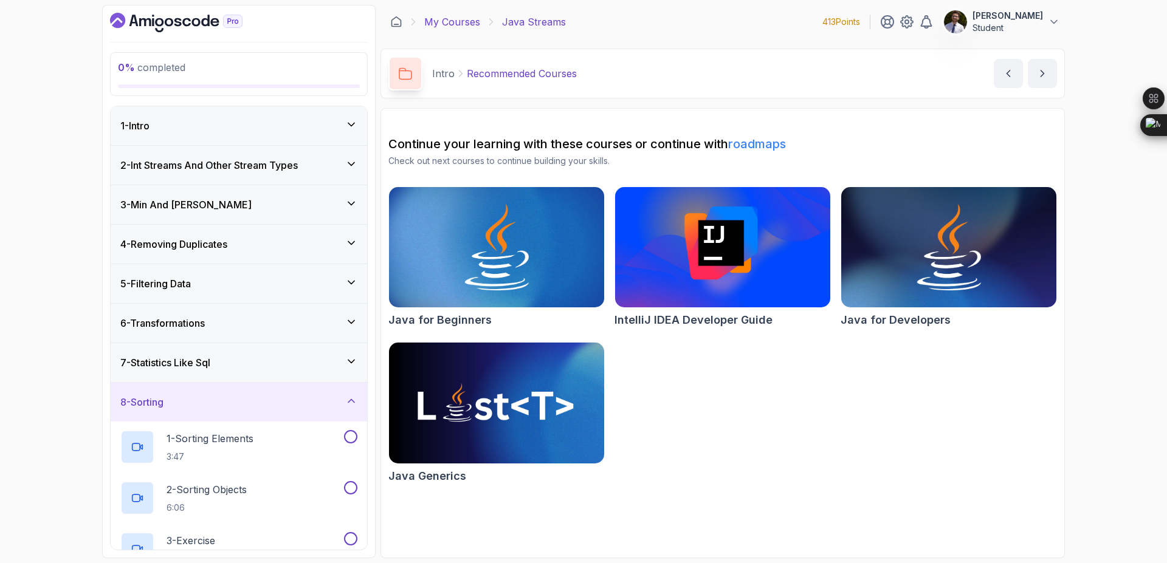
click at [437, 24] on link "My Courses" at bounding box center [452, 22] width 56 height 15
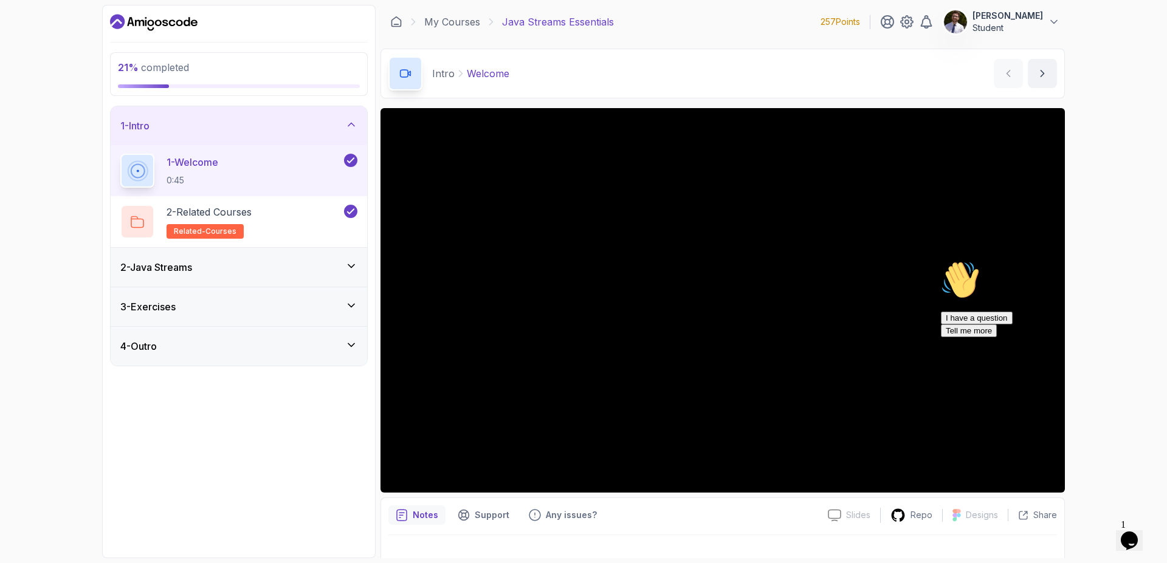
click at [351, 271] on icon at bounding box center [351, 266] width 12 height 12
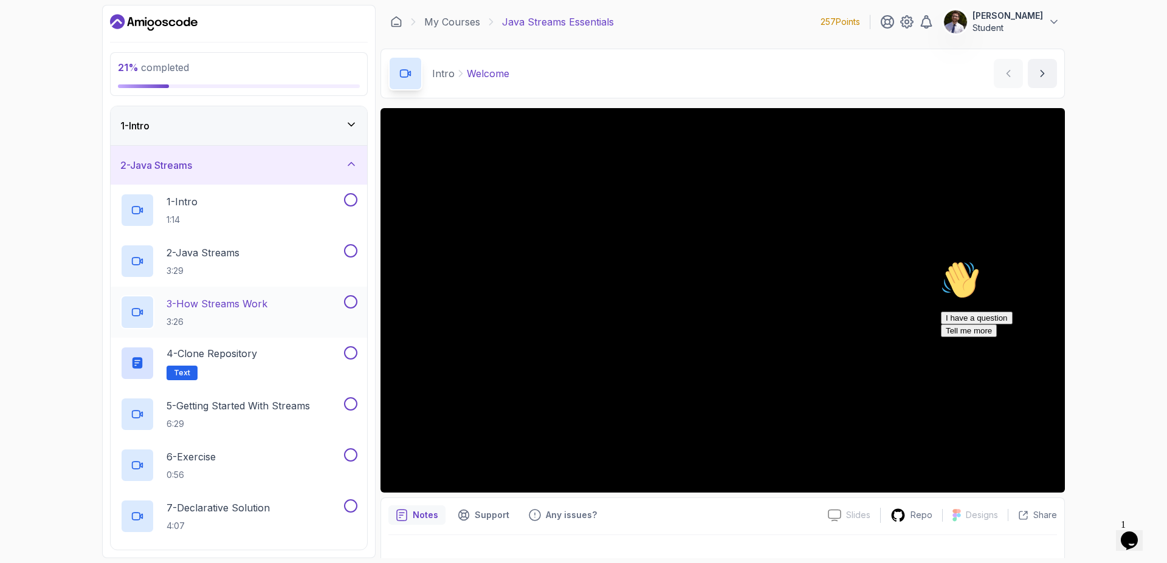
click at [353, 305] on button at bounding box center [350, 301] width 13 height 13
click at [347, 246] on button at bounding box center [350, 250] width 13 height 13
click at [351, 194] on button at bounding box center [350, 199] width 13 height 13
click at [355, 353] on button at bounding box center [350, 352] width 13 height 13
click at [247, 356] on p "4 - Clone Repository" at bounding box center [212, 353] width 91 height 15
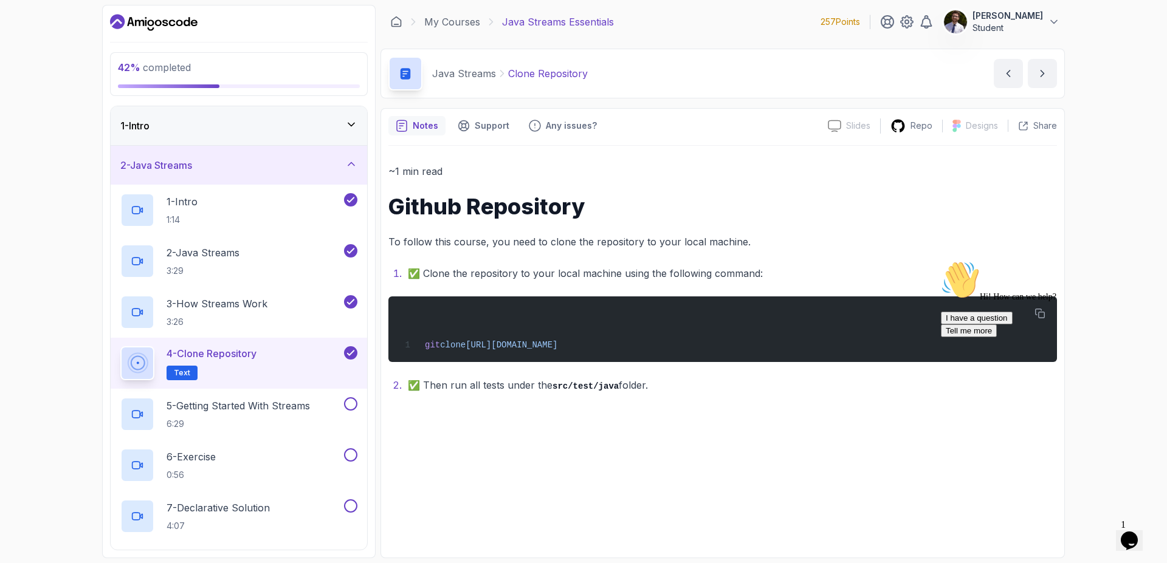
click at [1040, 321] on div "Hi! How can we help? I have a question Tell me more" at bounding box center [1050, 299] width 219 height 77
click at [1040, 318] on div "Hi! How can we help? I have a question Tell me more" at bounding box center [1050, 299] width 219 height 77
click at [1042, 312] on div "Hi! How can we help? I have a question Tell me more" at bounding box center [1050, 299] width 219 height 77
click at [1042, 326] on div "Hi! How can we help? I have a question Tell me more" at bounding box center [1050, 299] width 219 height 77
click at [1040, 320] on div "Hi! How can we help? I have a question Tell me more" at bounding box center [1050, 299] width 219 height 77
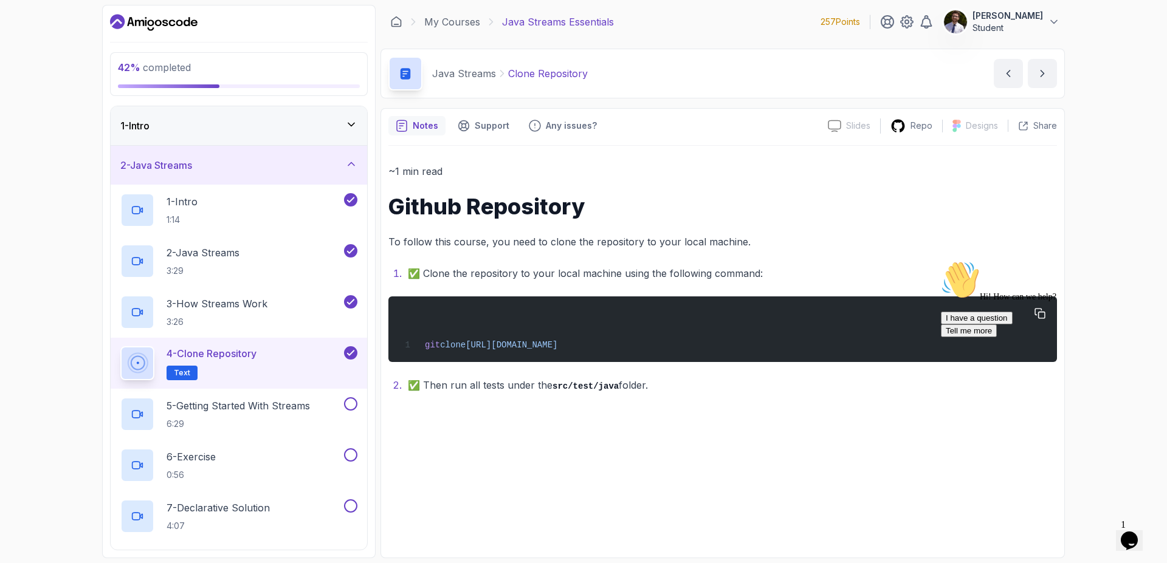
drag, startPoint x: 711, startPoint y: 346, endPoint x: 424, endPoint y: 351, distance: 287.5
click at [424, 351] on div "git clone [URL][DOMAIN_NAME]" at bounding box center [722, 329] width 649 height 51
copy span "git clone [URL][DOMAIN_NAME]"
